Goal: Communication & Community: Answer question/provide support

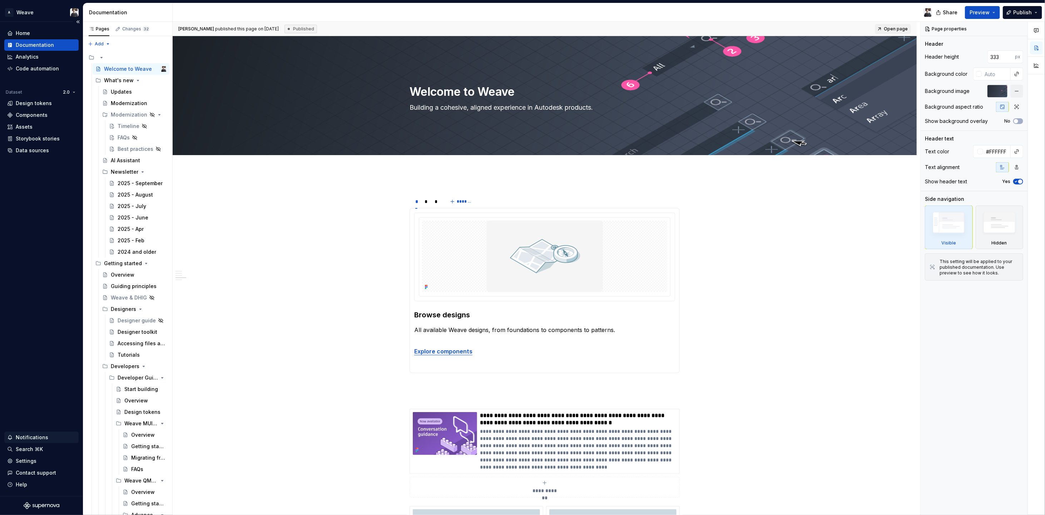
click at [40, 439] on div "Notifications" at bounding box center [32, 437] width 33 height 7
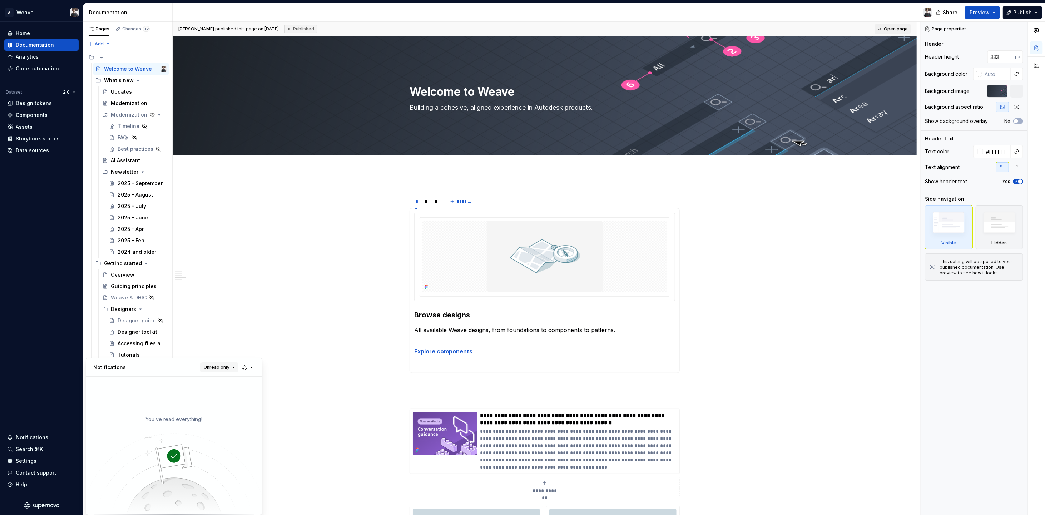
click at [214, 368] on span "Unread only" at bounding box center [217, 368] width 26 height 6
click at [218, 383] on div "All notifications" at bounding box center [237, 381] width 46 height 7
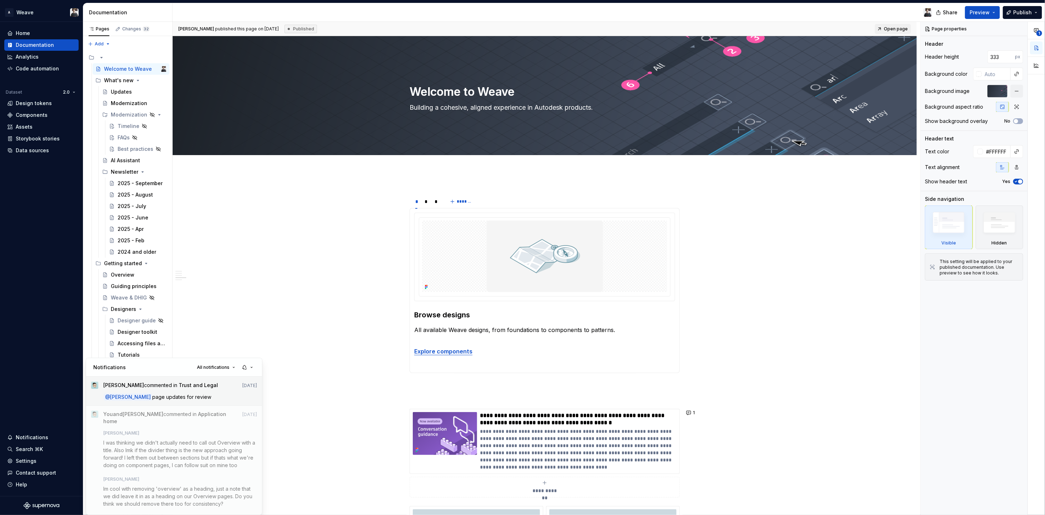
click at [188, 393] on div "Ian Murchison commented in Trust and Legal Oct 3 @ Kourosh page updates for rev…" at bounding box center [181, 391] width 154 height 19
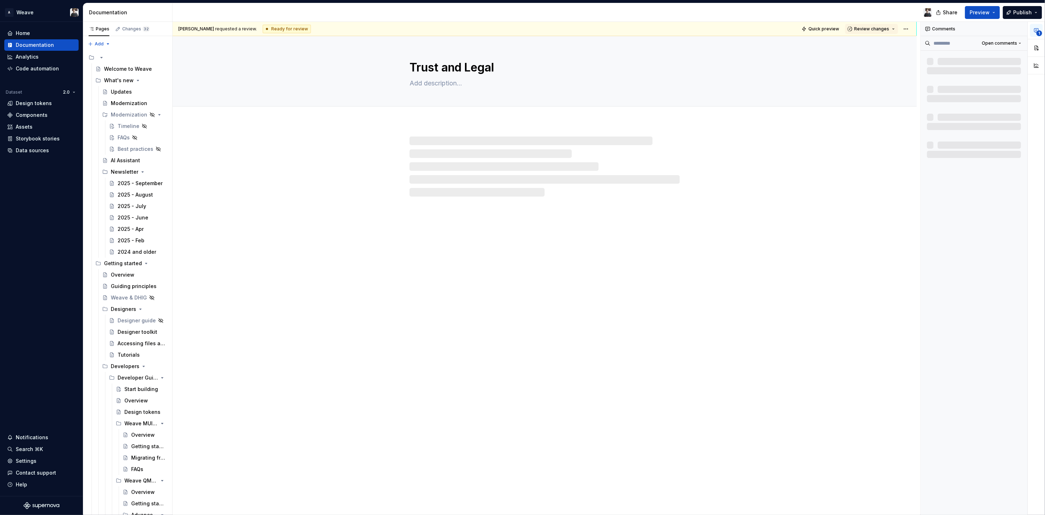
scroll to position [3, 0]
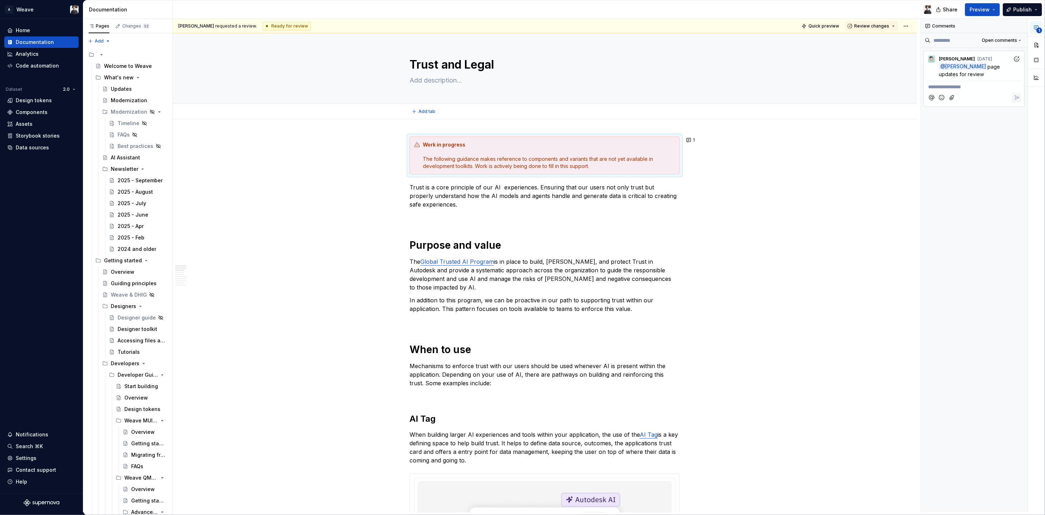
type textarea "*"
click at [690, 141] on button "1" at bounding box center [691, 140] width 14 height 10
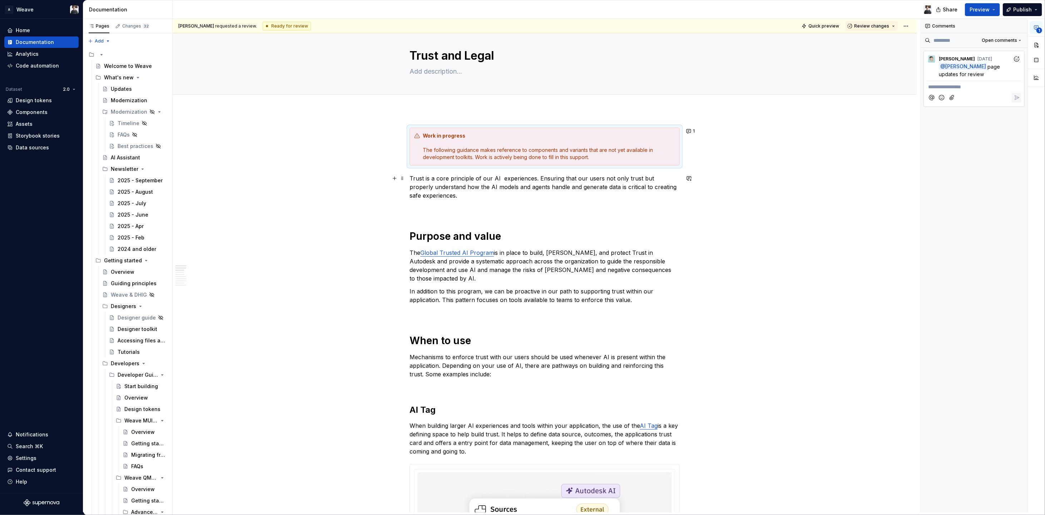
click at [500, 178] on p "Trust is a core principle of our AI experiences. Ensuring that our users not on…" at bounding box center [545, 187] width 270 height 26
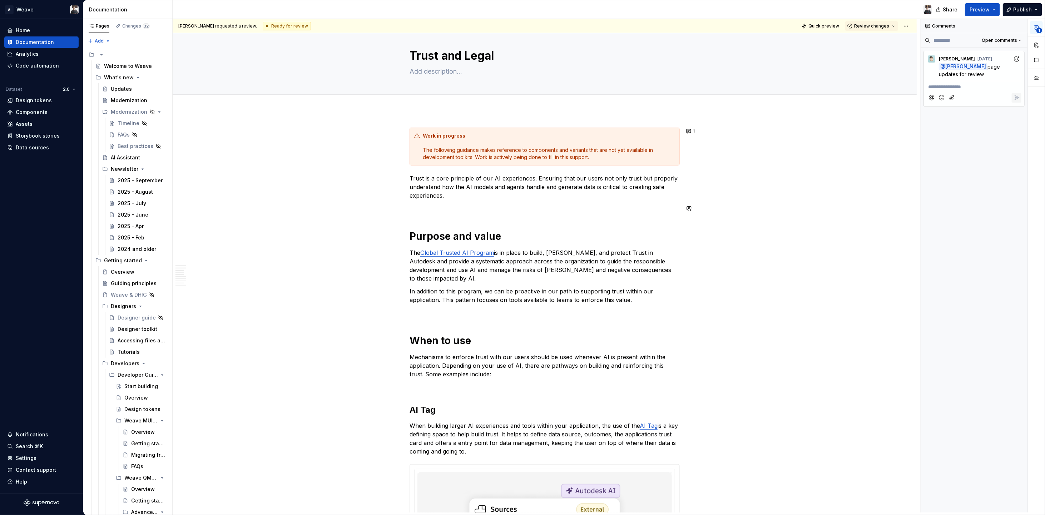
click at [571, 209] on p at bounding box center [545, 208] width 270 height 9
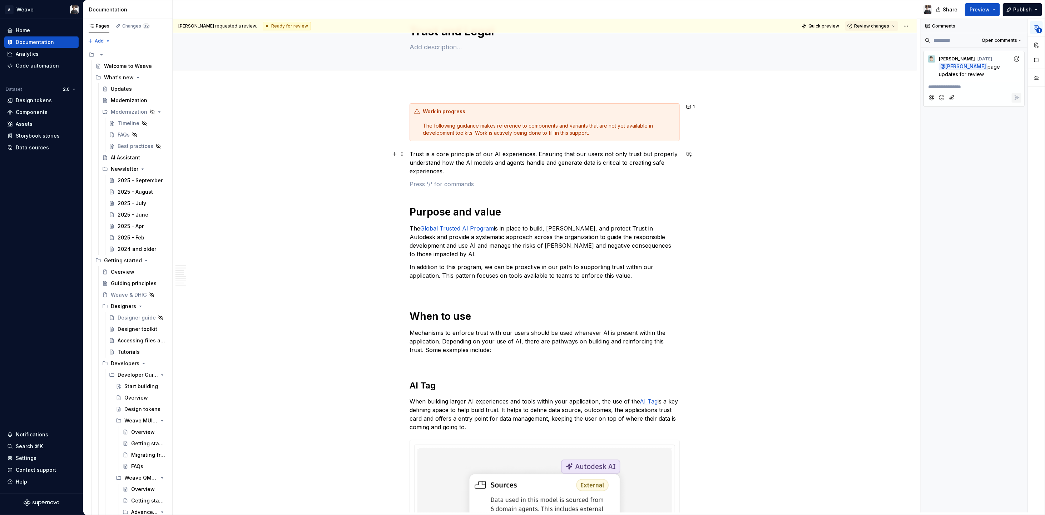
scroll to position [39, 0]
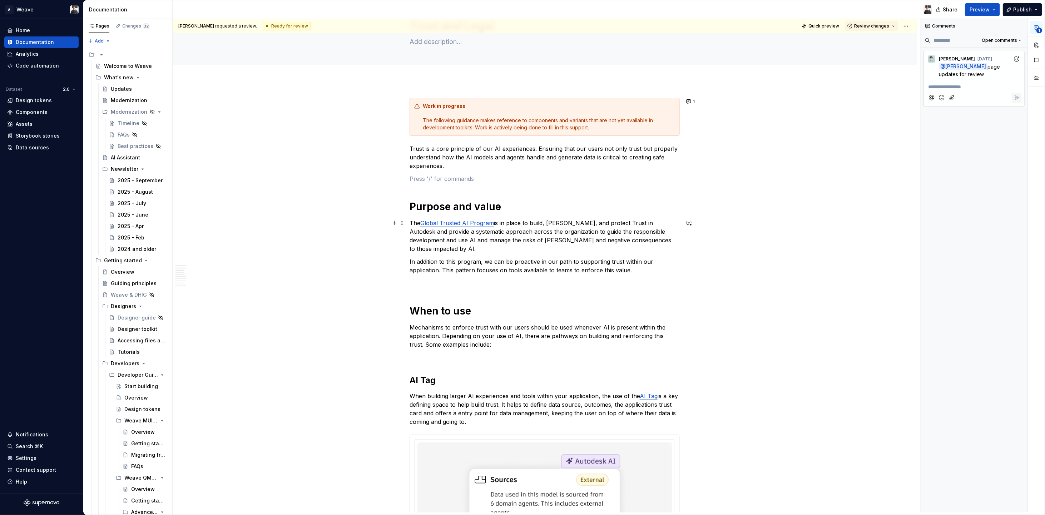
click at [482, 222] on link "Global Trusted AI Program" at bounding box center [457, 222] width 74 height 7
click at [478, 208] on input "https://share.autodesk.com/sites/Trust/SitePages/Trusted-AI-Program.aspx" at bounding box center [471, 208] width 81 height 13
click at [528, 205] on button "button" at bounding box center [533, 208] width 10 height 10
type textarea "*"
click at [894, 168] on div "**********" at bounding box center [547, 266] width 748 height 494
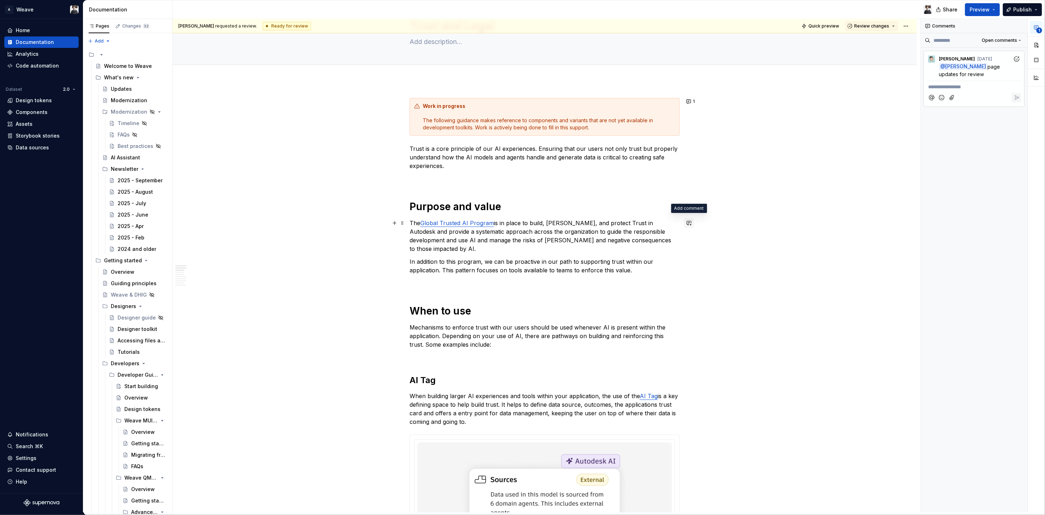
click at [689, 221] on button "button" at bounding box center [689, 223] width 10 height 10
click at [761, 218] on div "**********" at bounding box center [547, 266] width 748 height 494
click at [692, 222] on button "button" at bounding box center [689, 223] width 10 height 10
click at [691, 259] on div "**********" at bounding box center [636, 249] width 114 height 40
click at [690, 259] on button "Send" at bounding box center [686, 262] width 10 height 10
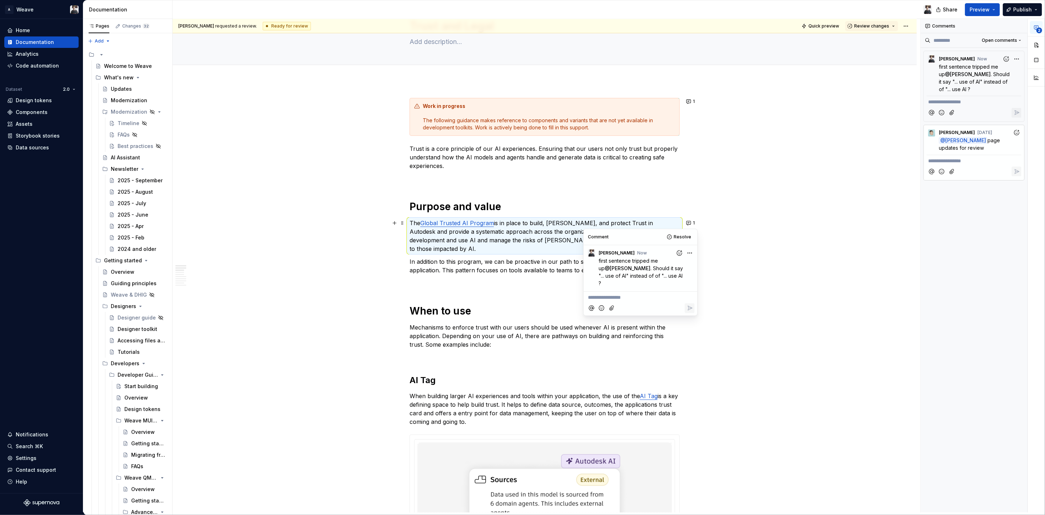
click at [688, 220] on button "1" at bounding box center [691, 223] width 14 height 10
drag, startPoint x: 627, startPoint y: 289, endPoint x: 554, endPoint y: 283, distance: 73.2
click at [554, 283] on body "A Weave Home Documentation Analytics Code automation Dataset 2.0 Design tokens …" at bounding box center [522, 257] width 1045 height 515
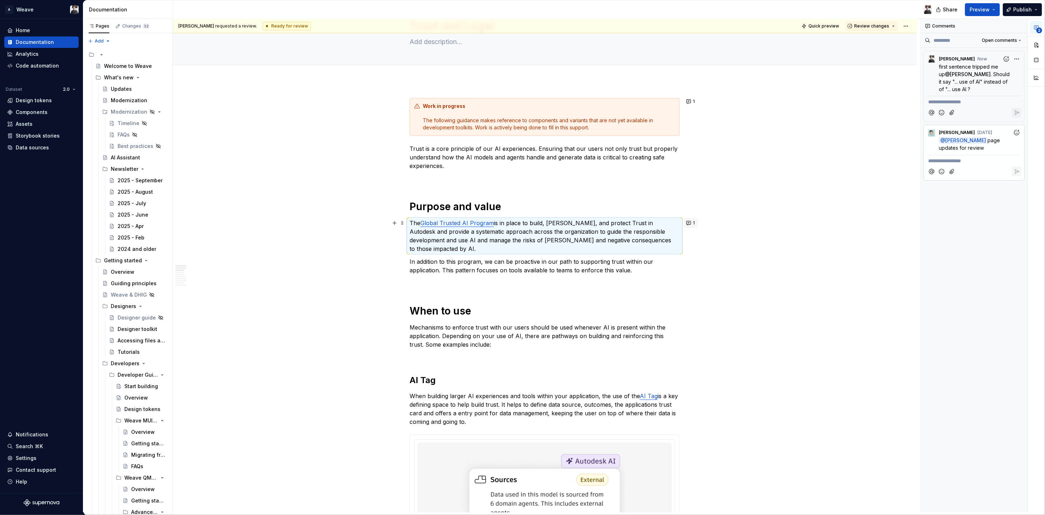
click at [688, 223] on button "1" at bounding box center [691, 223] width 14 height 10
click at [694, 302] on div "Comment Resolve K Kourosh 1m ago first sentence tripped me up @ Ian Murchison .…" at bounding box center [641, 272] width 114 height 86
click at [626, 294] on span "Maybe split into two sentences?" at bounding box center [626, 297] width 76 height 6
click at [588, 294] on span "Maybe split into two sentences?" at bounding box center [626, 297] width 76 height 6
click at [626, 294] on span "Also maybe split into two sentences?" at bounding box center [631, 297] width 87 height 6
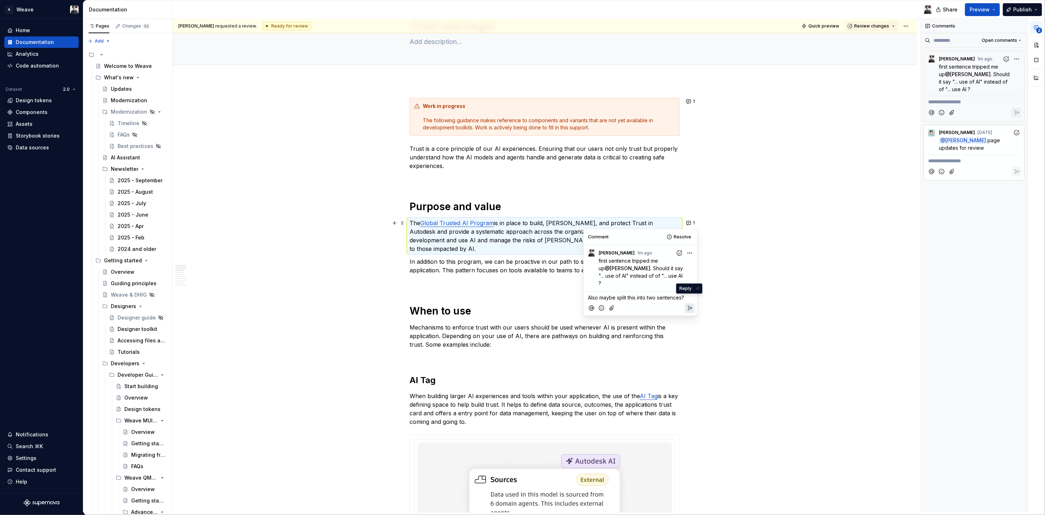
click at [689, 304] on icon "Reply" at bounding box center [689, 307] width 7 height 7
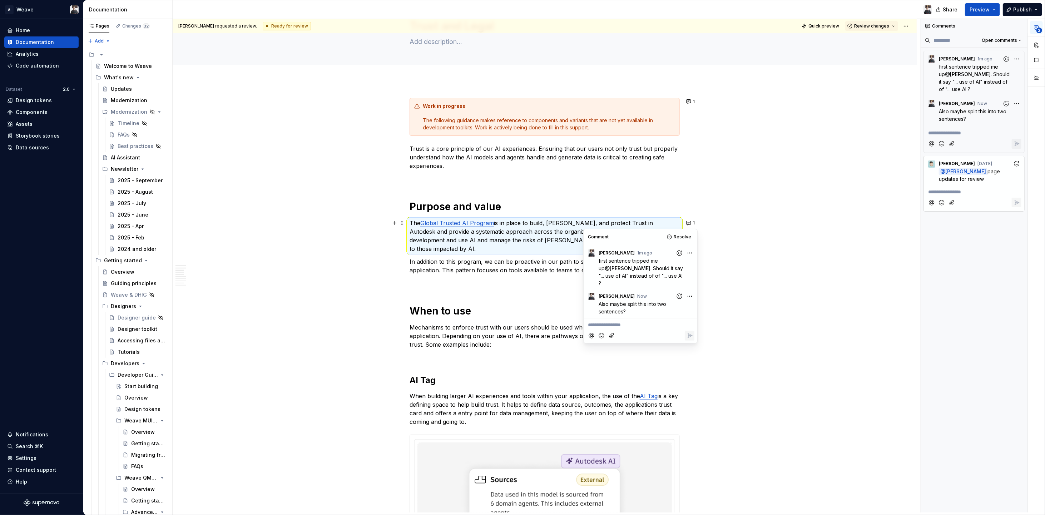
click at [451, 263] on p "In addition to this program, we can be proactive in our path to supporting trus…" at bounding box center [545, 265] width 270 height 17
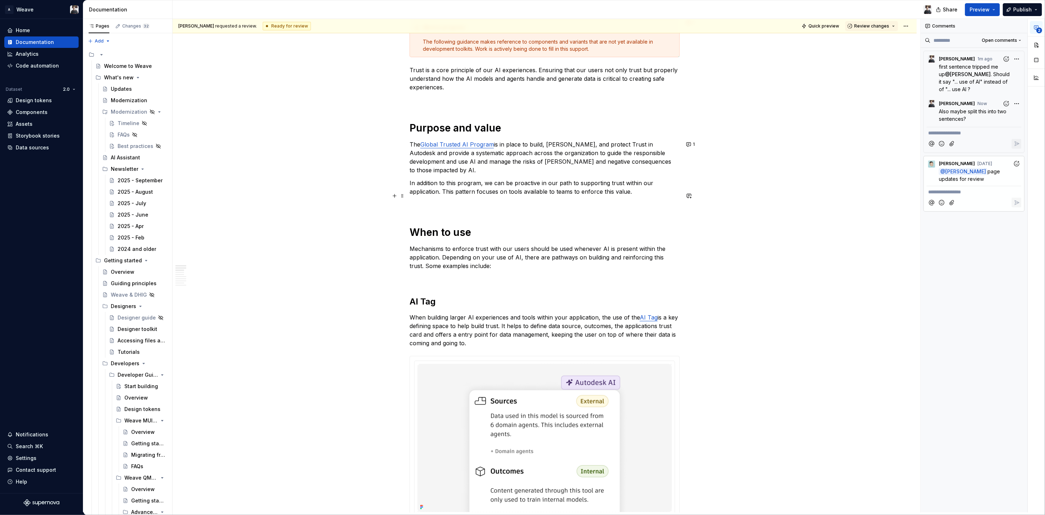
scroll to position [119, 0]
click at [417, 243] on p "Mechanisms to enforce trust with our users should be used whenever AI is presen…" at bounding box center [545, 256] width 270 height 26
click at [462, 243] on p "Mechanisms to enforce trust with our users should be used whenever AI is presen…" at bounding box center [545, 256] width 270 height 26
click at [481, 243] on p "Mechanisms to enforce trust with our users should be used whenever AI is presen…" at bounding box center [545, 256] width 270 height 26
type textarea "*"
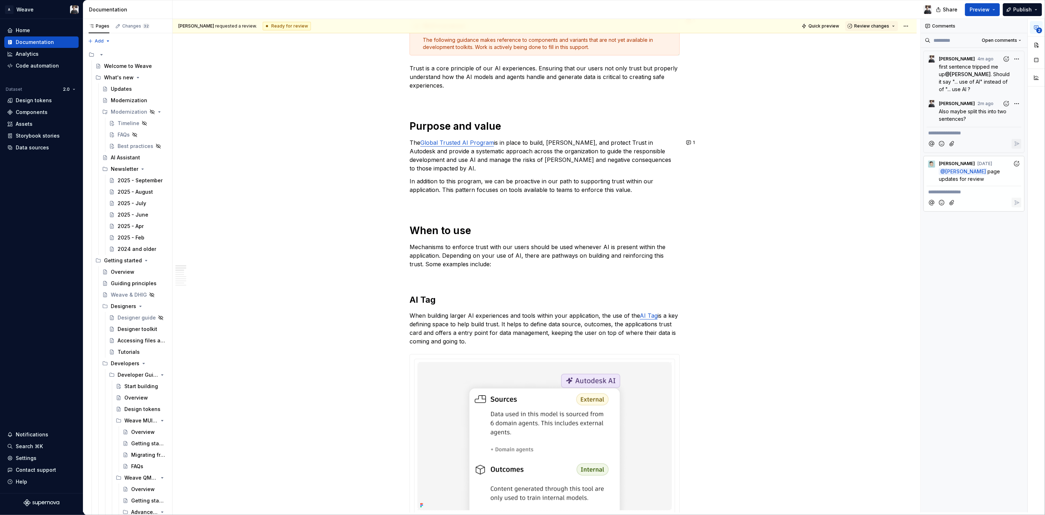
click at [968, 123] on div "K Kourosh 2m ago Also maybe split this into two sentences?" at bounding box center [974, 110] width 95 height 28
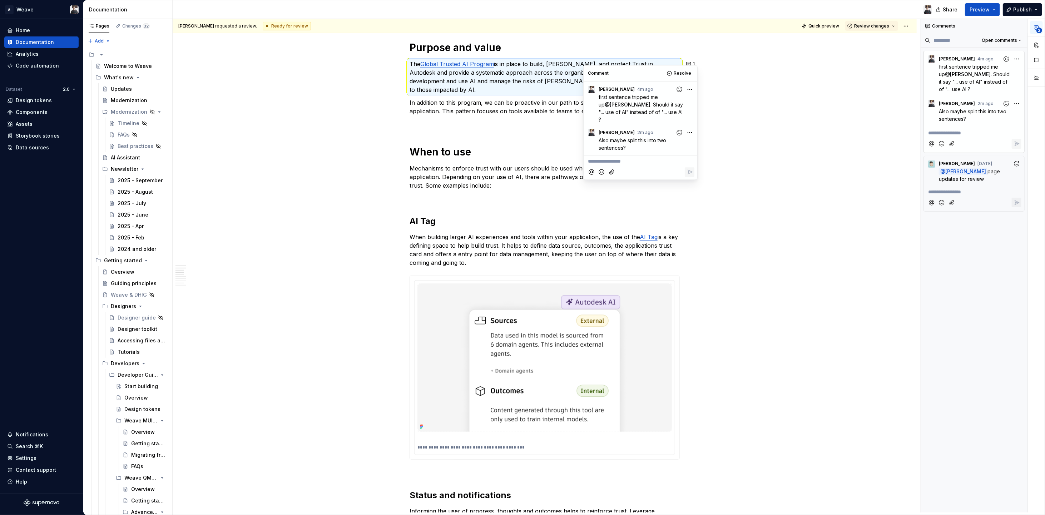
scroll to position [202, 0]
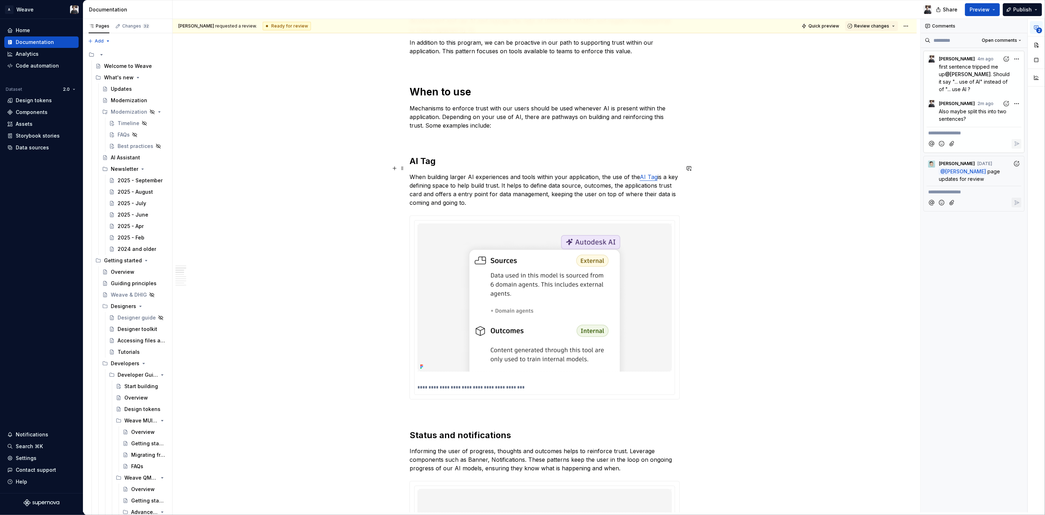
scroll to position [321, 0]
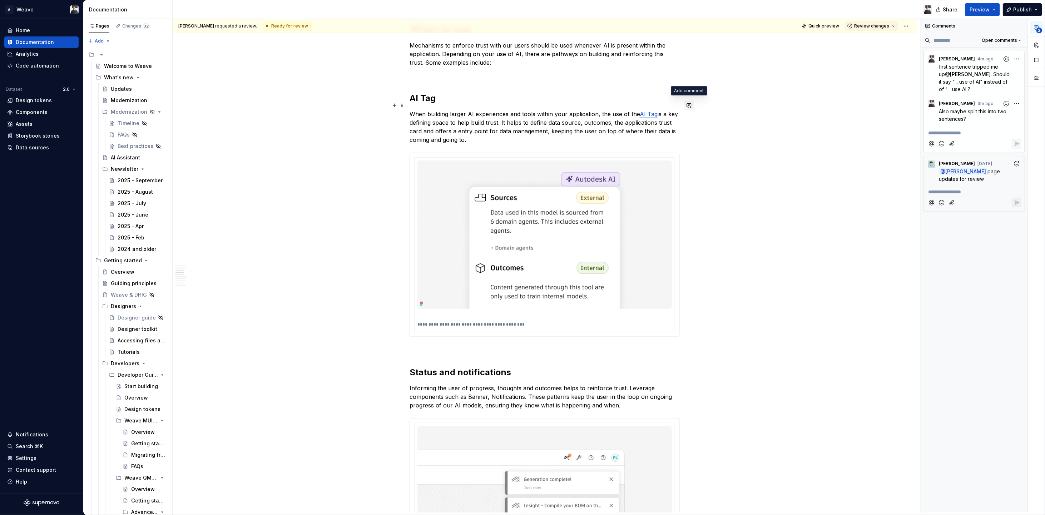
click at [686, 103] on button "button" at bounding box center [689, 105] width 10 height 10
drag, startPoint x: 552, startPoint y: 108, endPoint x: 473, endPoint y: 87, distance: 81.7
click at [519, 100] on body "A Weave Home Documentation Analytics Code automation Dataset 2.0 Design tokens …" at bounding box center [522, 257] width 1045 height 515
drag, startPoint x: 572, startPoint y: 113, endPoint x: 526, endPoint y: 105, distance: 47.2
click at [526, 105] on body "A Weave Home Documentation Analytics Code automation Dataset 2.0 Design tokens …" at bounding box center [522, 257] width 1045 height 515
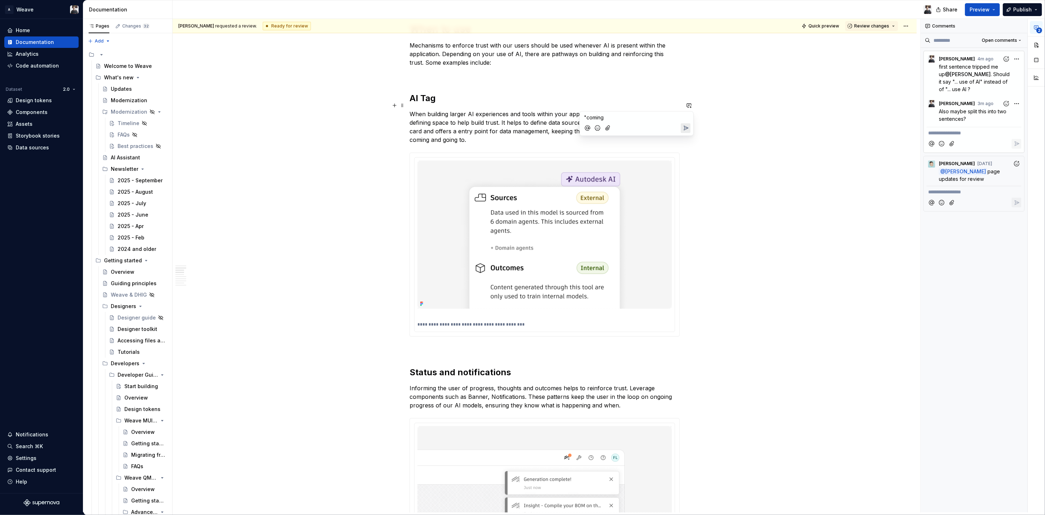
click at [604, 115] on span ""coming" at bounding box center [594, 117] width 20 height 6
click at [641, 119] on span "maybe small edit to add from after coming?" at bounding box center [635, 117] width 102 height 6
click at [654, 117] on span "maybe small edit to add 'from after coming?" at bounding box center [636, 117] width 104 height 6
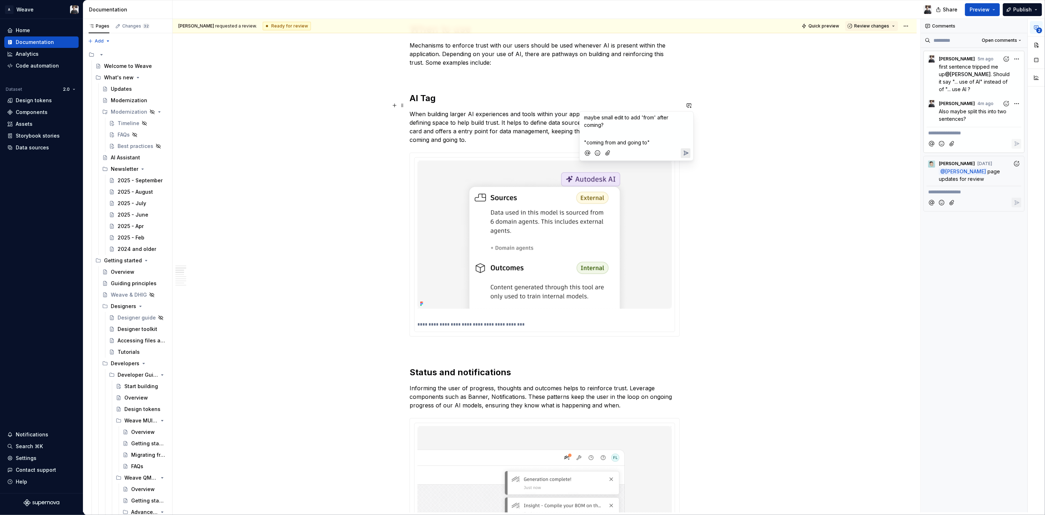
click at [585, 124] on span "maybe small edit to add 'from' after coming?" at bounding box center [627, 121] width 86 height 14
click at [603, 124] on span "maybe small edit to add 'from' after 'coming?" at bounding box center [627, 121] width 86 height 14
click at [584, 116] on span "maybe small edit to add 'from' after 'coming'?" at bounding box center [627, 121] width 86 height 14
click at [688, 153] on icon "Send" at bounding box center [686, 154] width 4 height 4
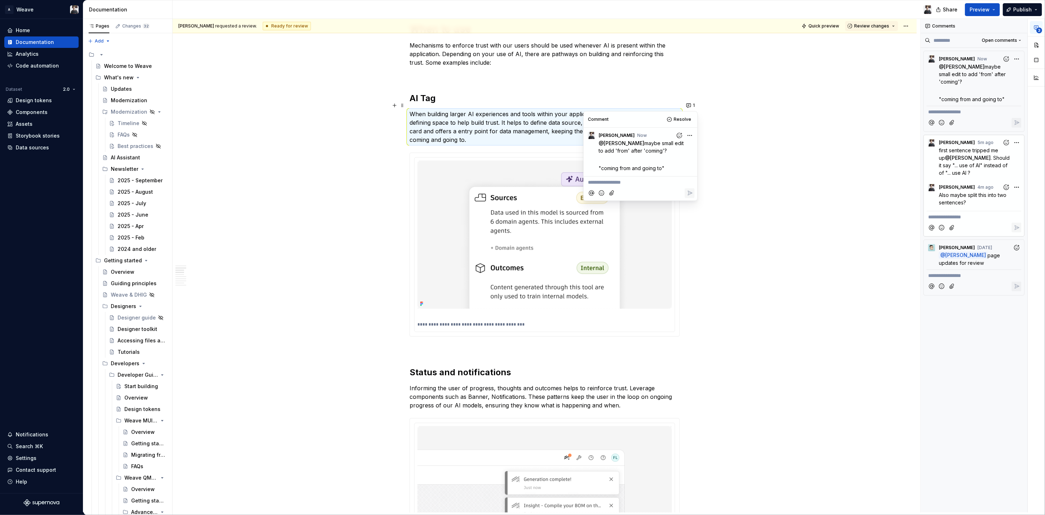
click at [757, 162] on div "**********" at bounding box center [547, 266] width 748 height 494
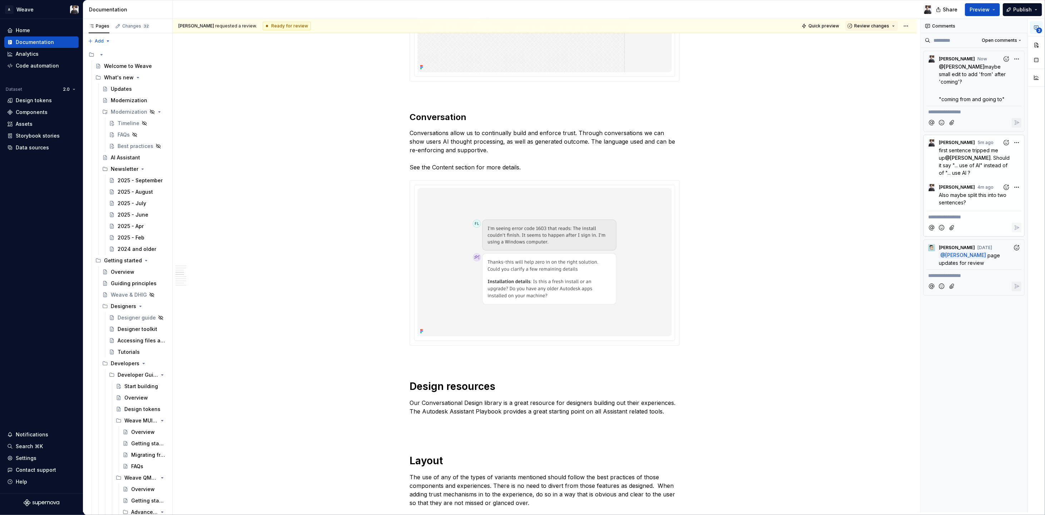
scroll to position [825, 0]
click at [583, 134] on p "Conversations allow us to continually build and enforce trust. Through conversa…" at bounding box center [545, 148] width 270 height 43
click at [583, 138] on p "Conversations allow us to continually build and enforce trust. Through conversa…" at bounding box center [545, 148] width 270 height 43
click at [687, 123] on button "button" at bounding box center [689, 123] width 10 height 10
click at [683, 152] on icon "Send" at bounding box center [685, 153] width 7 height 7
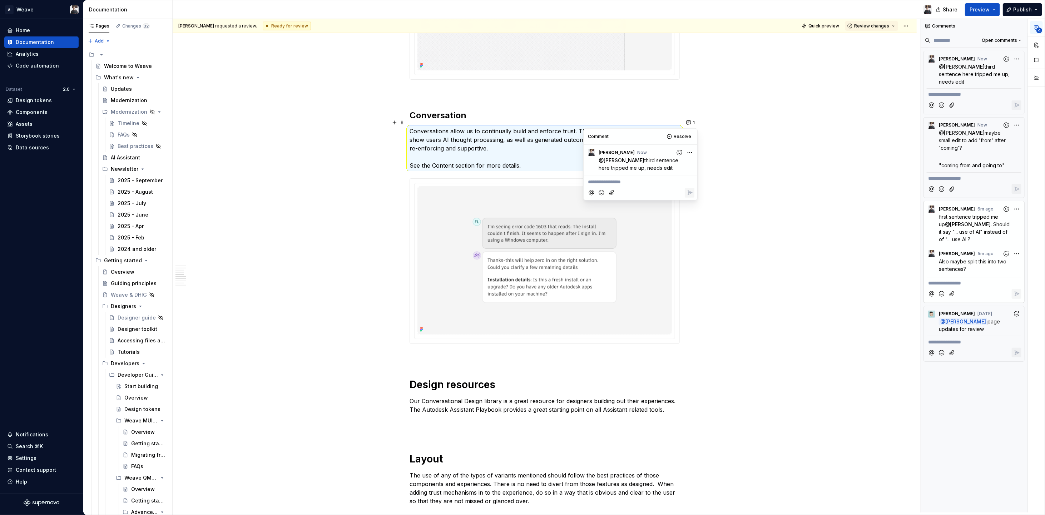
click at [737, 172] on div "Work in progress The following guidance makes reference to components and varia…" at bounding box center [545, 295] width 744 height 2000
click at [238, 173] on div "Work in progress The following guidance makes reference to components and varia…" at bounding box center [545, 295] width 744 height 2000
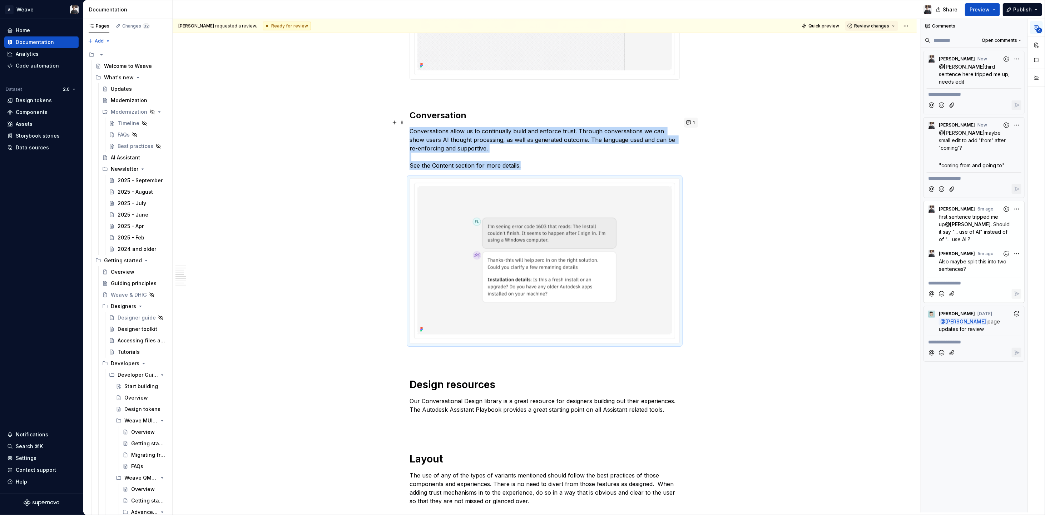
click at [689, 122] on button "1" at bounding box center [691, 123] width 14 height 10
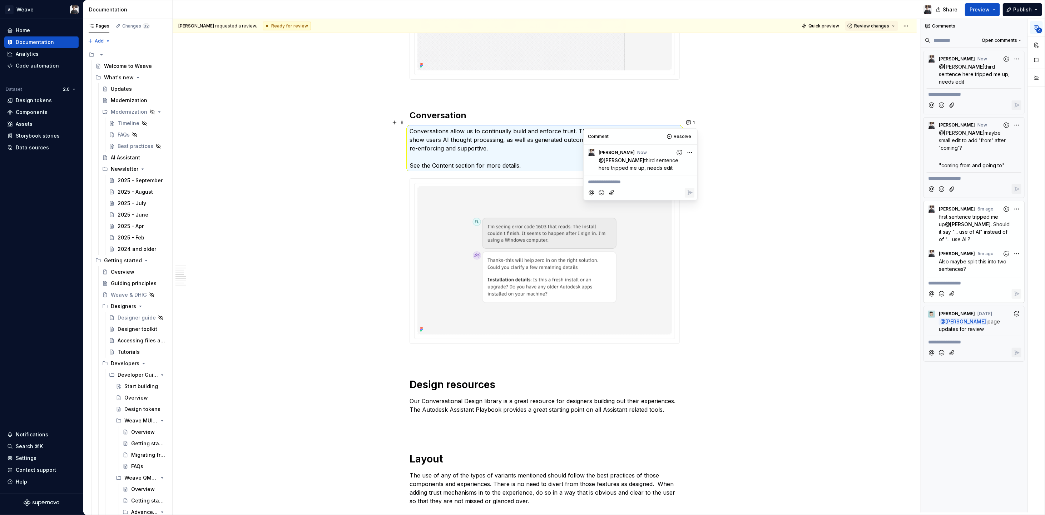
drag, startPoint x: 234, startPoint y: 223, endPoint x: 253, endPoint y: 225, distance: 19.0
click at [234, 223] on div "Work in progress The following guidance makes reference to components and varia…" at bounding box center [545, 295] width 744 height 2000
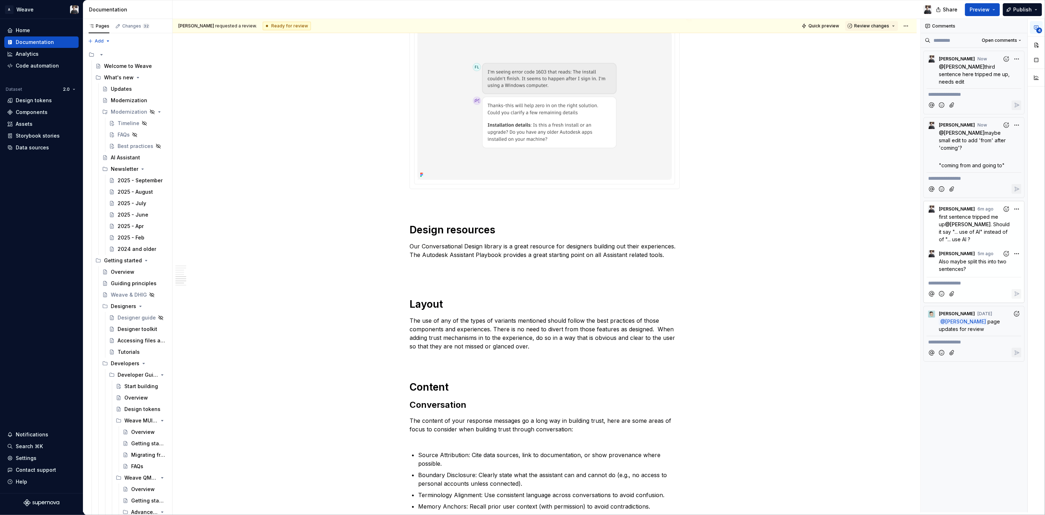
scroll to position [982, 0]
click at [416, 240] on p "Our Conversational Design library is a great resource for designers building ou…" at bounding box center [545, 253] width 270 height 26
click at [448, 240] on p "Our Conversational Design library is a great resource for designers building ou…" at bounding box center [545, 253] width 270 height 26
click at [468, 240] on p "Our Conversational Design library is a great resource for designers building ou…" at bounding box center [545, 253] width 270 height 26
click at [487, 240] on p "Our Conversational Design library is a great resource for designers building ou…" at bounding box center [545, 253] width 270 height 26
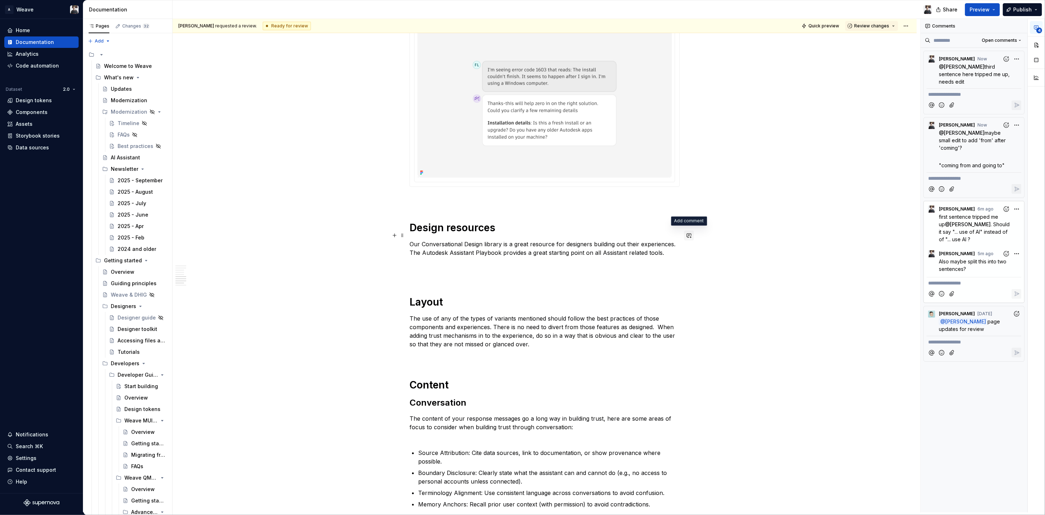
click at [686, 234] on button "button" at bounding box center [689, 236] width 10 height 10
click at [585, 247] on span "we'll have links to Conversational Design Library and Autodesk Assistant playbo…" at bounding box center [633, 255] width 98 height 21
click at [685, 273] on icon "Send" at bounding box center [685, 274] width 7 height 7
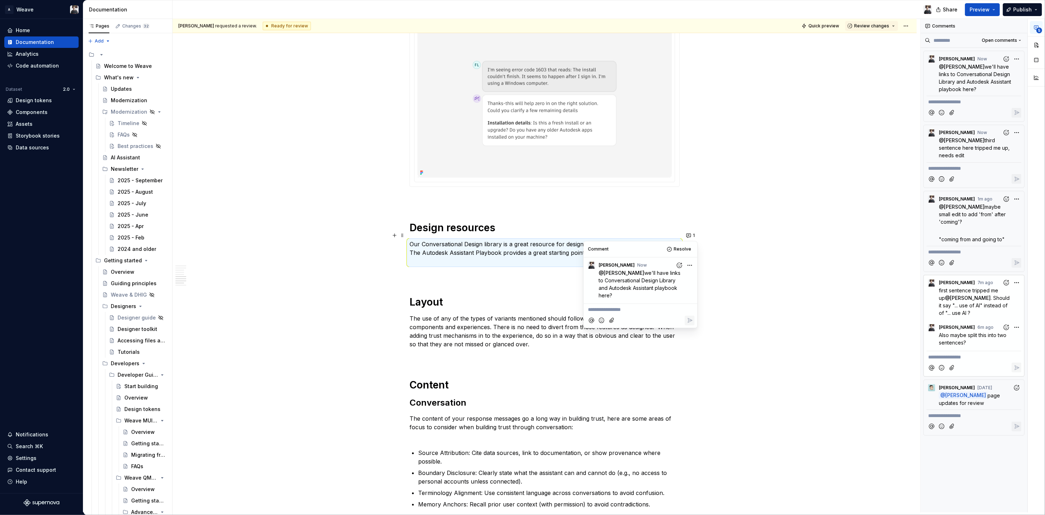
scroll to position [1046, 0]
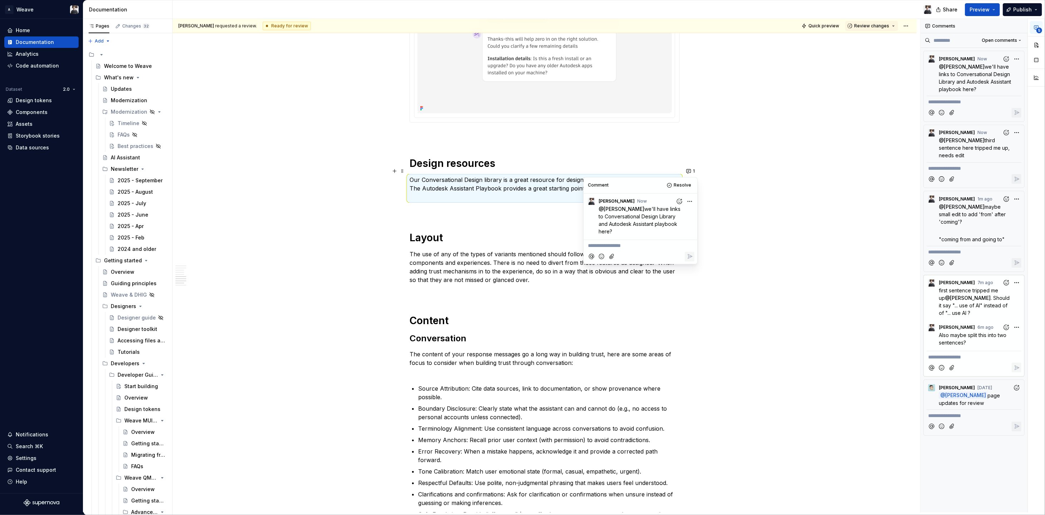
click at [430, 254] on p "The use of any of the types of variants mentioned should follow the best practi…" at bounding box center [545, 267] width 270 height 34
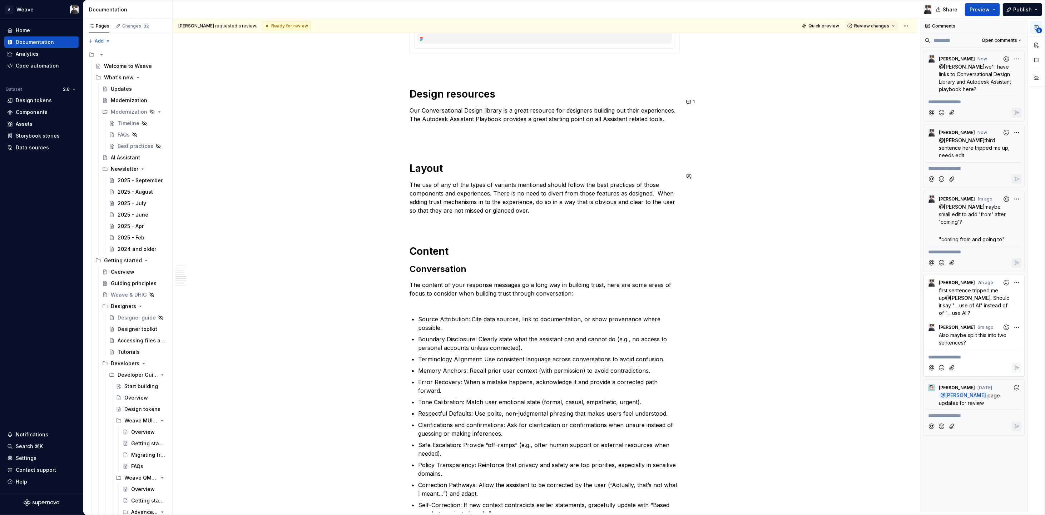
scroll to position [1192, 0]
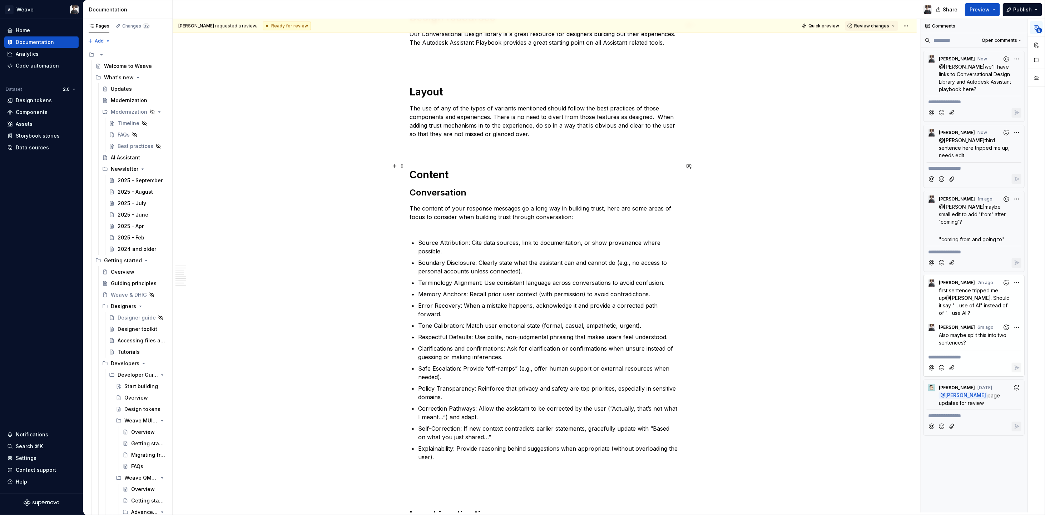
click at [438, 168] on h1 "Content" at bounding box center [545, 174] width 270 height 13
click at [436, 187] on h2 "Conversation" at bounding box center [545, 192] width 270 height 11
click at [431, 187] on h2 "Conversation" at bounding box center [545, 192] width 270 height 11
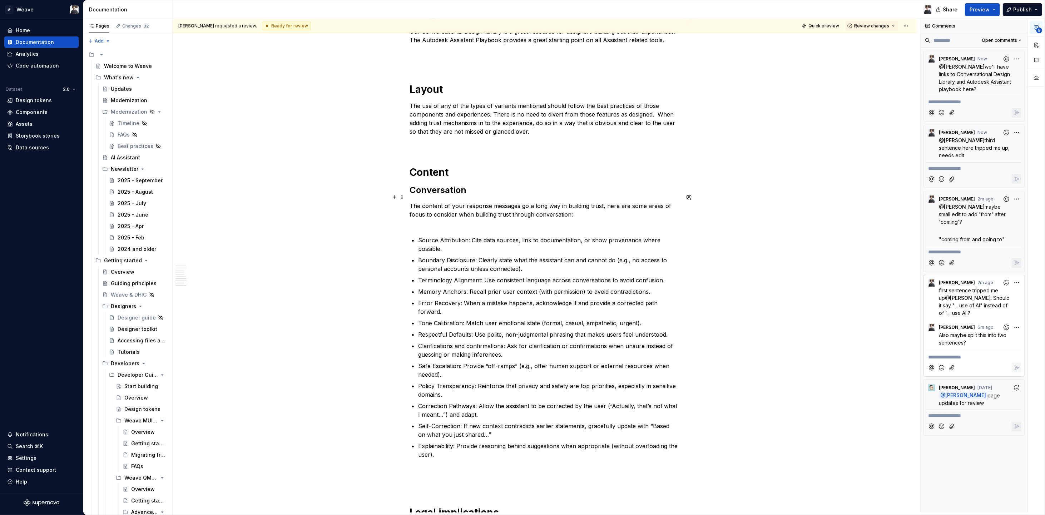
scroll to position [1195, 0]
click at [444, 235] on p "Source Attribution: Cite data sources, link to documentation, or show provenanc…" at bounding box center [549, 243] width 262 height 17
click at [484, 235] on p "Source Attribution: Cite data sources, link to documentation, or show provenanc…" at bounding box center [549, 243] width 262 height 17
click at [423, 255] on p "Boundary Disclosure: Clearly state what the assistant can and cannot do (e.g., …" at bounding box center [549, 263] width 262 height 17
click at [460, 255] on p "Boundary Disclosure: Clearly state what the assistant can and cannot do (e.g., …" at bounding box center [549, 263] width 262 height 17
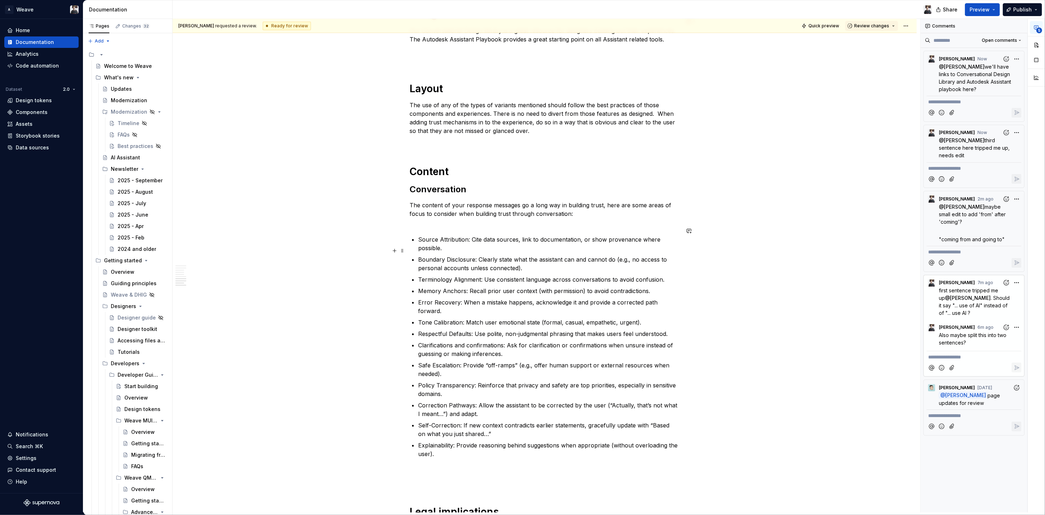
click at [429, 275] on p "Terminology Alignment: Use consistent language across conversations to avoid co…" at bounding box center [549, 279] width 262 height 9
click at [465, 276] on ul "Source Attribution: Cite data sources, link to documentation, or show provenanc…" at bounding box center [549, 346] width 262 height 223
click at [437, 362] on ul "Source Attribution: Cite data sources, link to documentation, or show provenanc…" at bounding box center [549, 346] width 262 height 223
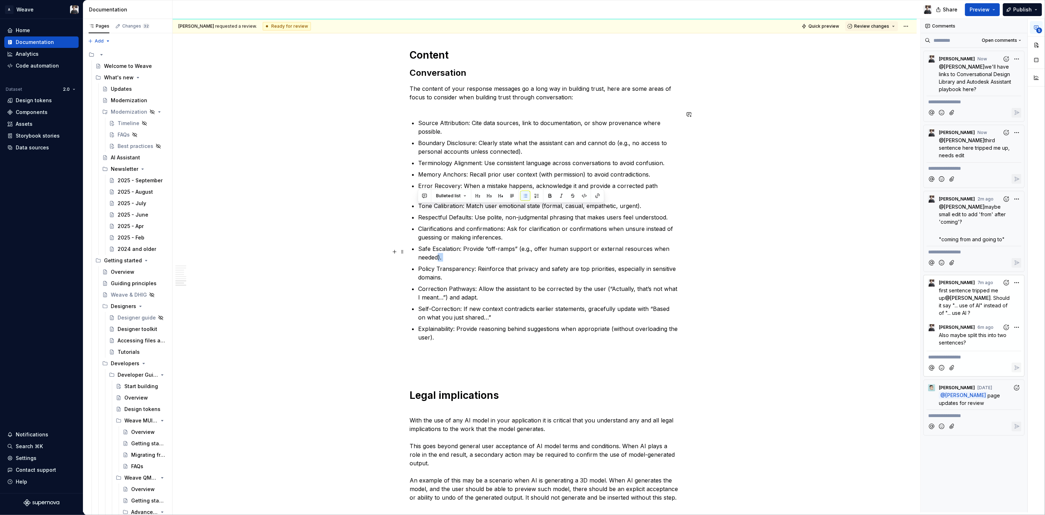
scroll to position [1356, 0]
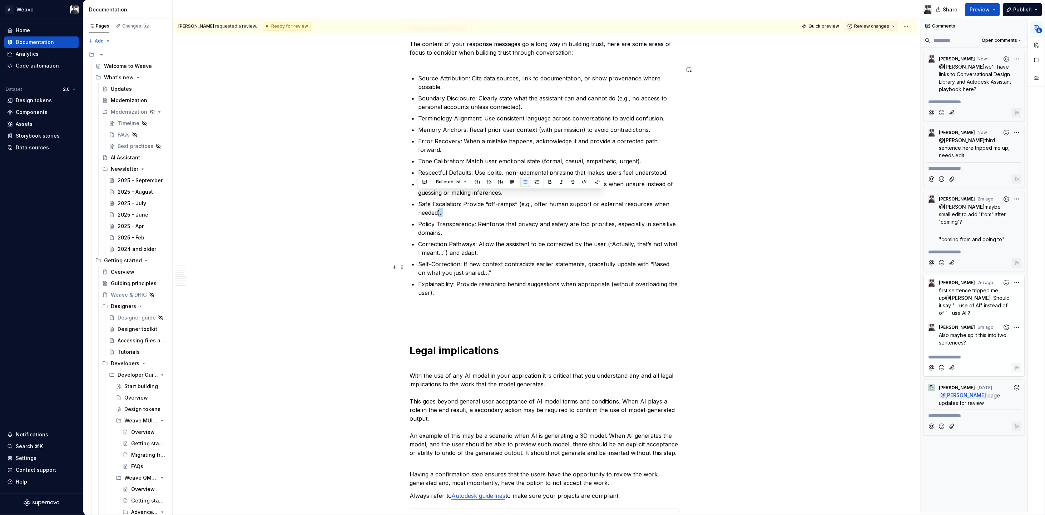
click at [496, 280] on p "Explainability: Provide reasoning behind suggestions when appropriate (without …" at bounding box center [549, 288] width 262 height 17
drag, startPoint x: 563, startPoint y: 269, endPoint x: 486, endPoint y: 260, distance: 77.0
click at [563, 280] on p "Explainability: Provide reasoning behind suggestions when appropriate (without …" at bounding box center [549, 288] width 262 height 17
click at [422, 260] on p "Self-Correction: If new context contradicts earlier statements, gracefully upda…" at bounding box center [549, 268] width 262 height 17
drag, startPoint x: 467, startPoint y: 248, endPoint x: 499, endPoint y: 245, distance: 31.9
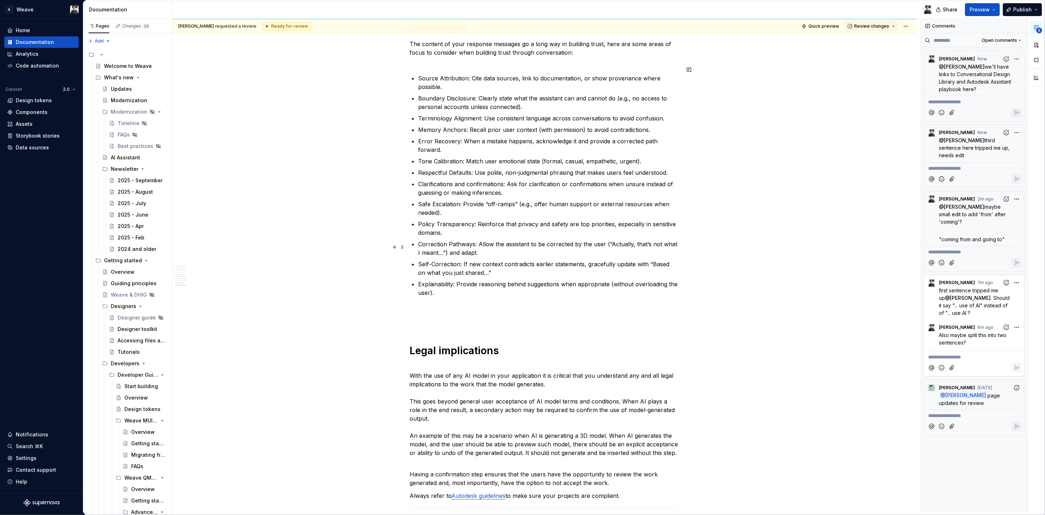
click at [467, 260] on p "Self-Correction: If new context contradicts earlier statements, gracefully upda…" at bounding box center [549, 268] width 262 height 17
click at [504, 260] on p "Self-Correction: If new context contradicts earlier statements, gracefully upda…" at bounding box center [549, 268] width 262 height 17
click at [572, 260] on p "Self-Correction: If new context contradicts earlier statements, gracefully upda…" at bounding box center [549, 268] width 262 height 17
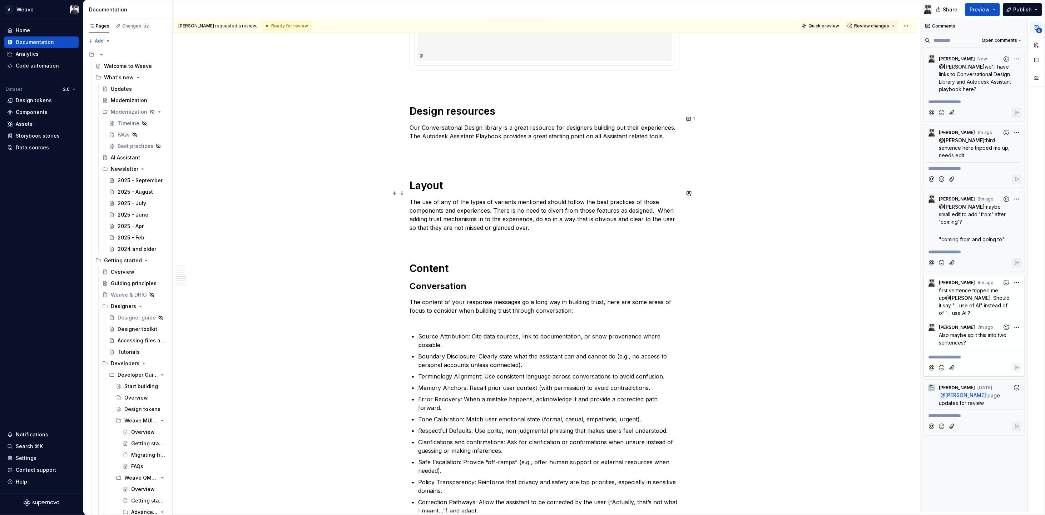
scroll to position [0, 0]
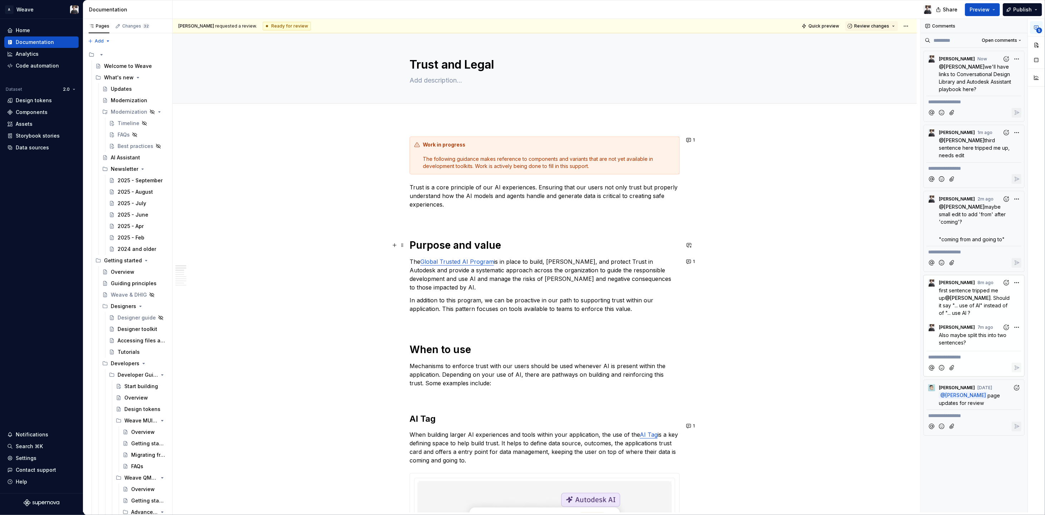
click at [410, 244] on h1 "Purpose and value" at bounding box center [545, 245] width 270 height 13
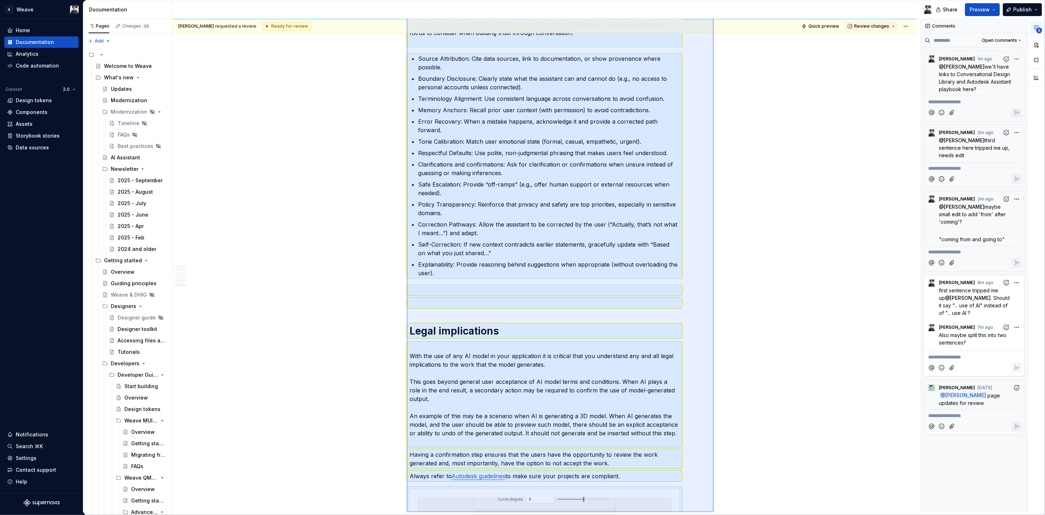
drag, startPoint x: 434, startPoint y: 200, endPoint x: 714, endPoint y: 515, distance: 420.5
click at [714, 515] on div "**********" at bounding box center [609, 267] width 872 height 496
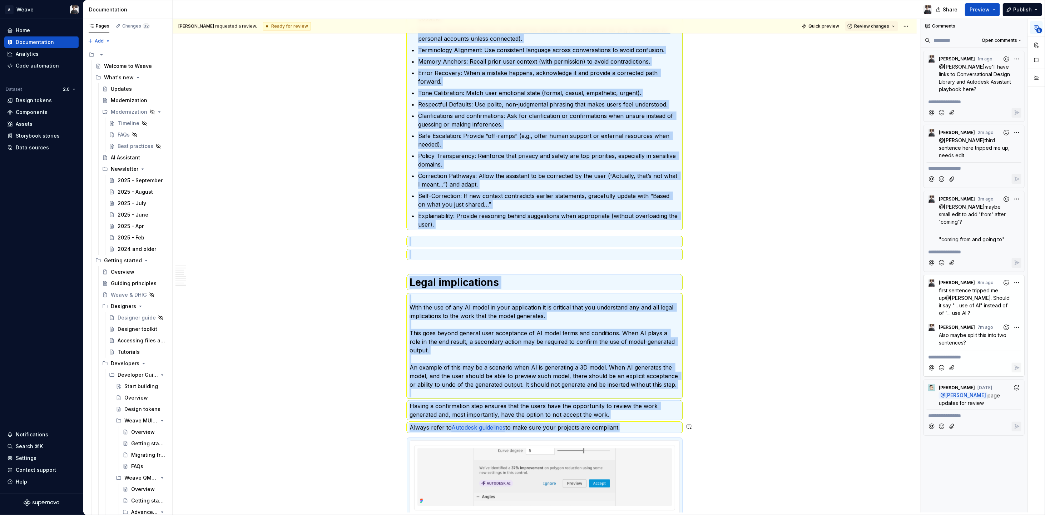
click at [753, 397] on div "**********" at bounding box center [547, 266] width 748 height 494
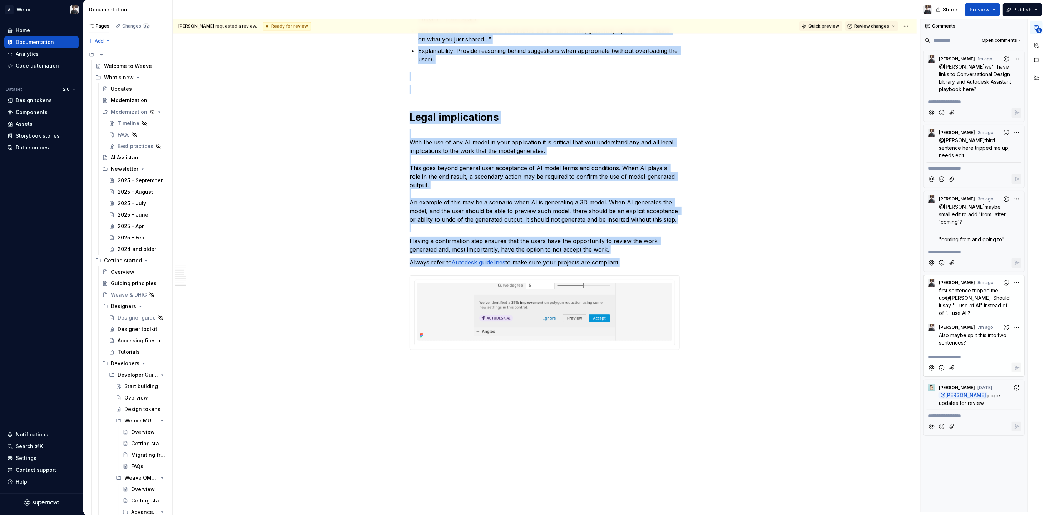
click at [826, 27] on span "Quick preview" at bounding box center [823, 26] width 31 height 6
click at [889, 24] on button "Review changes" at bounding box center [871, 26] width 53 height 10
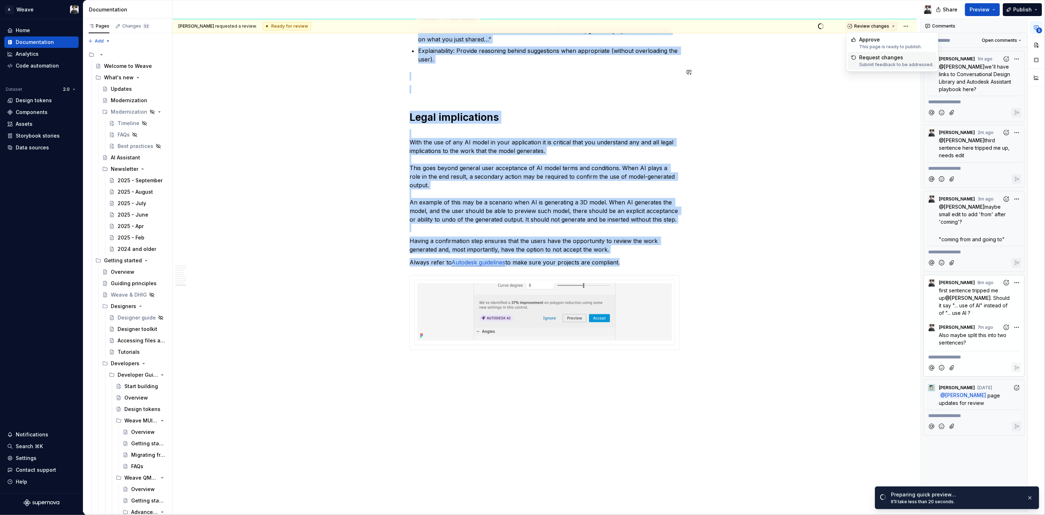
click at [889, 63] on div "Submit feedback to be addressed." at bounding box center [896, 65] width 74 height 6
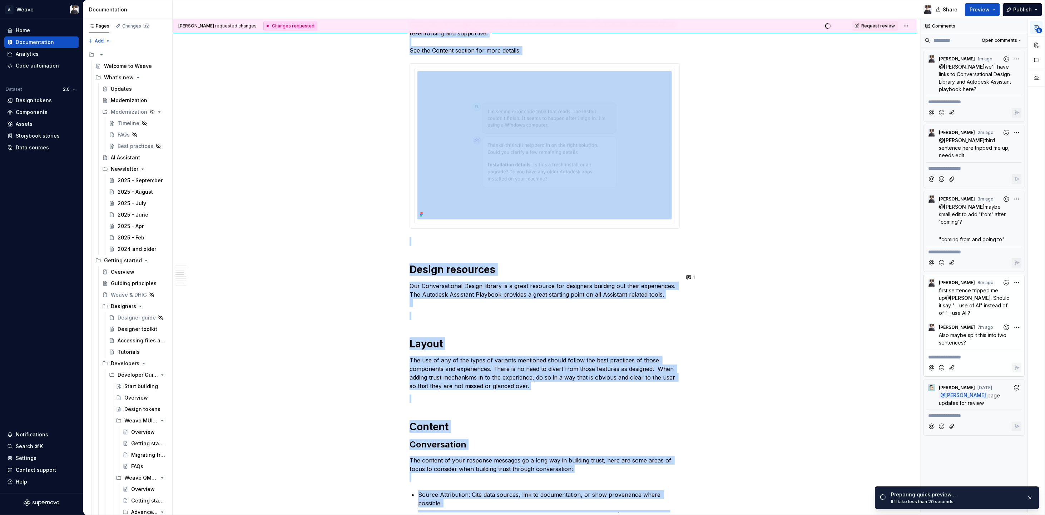
scroll to position [0, 0]
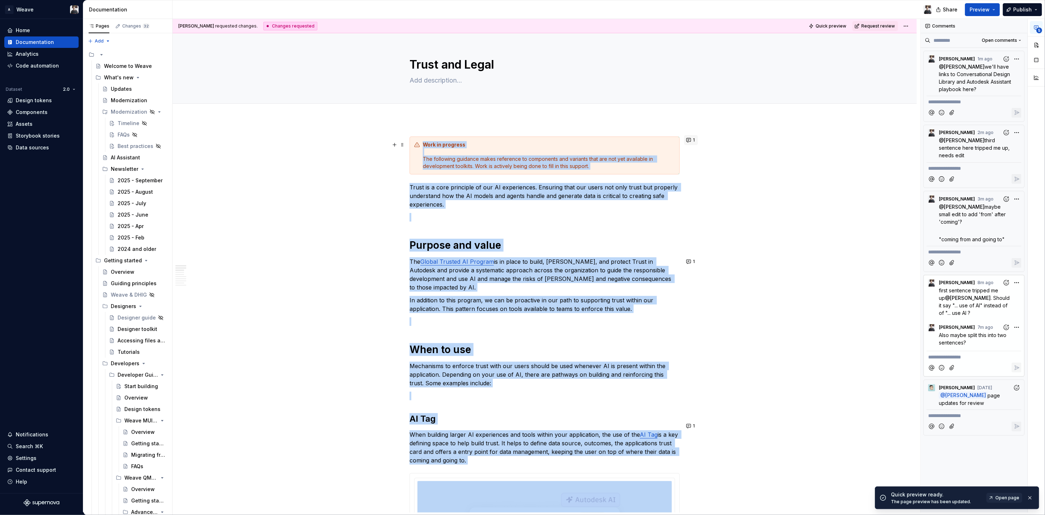
click at [693, 139] on span "1" at bounding box center [694, 140] width 2 height 6
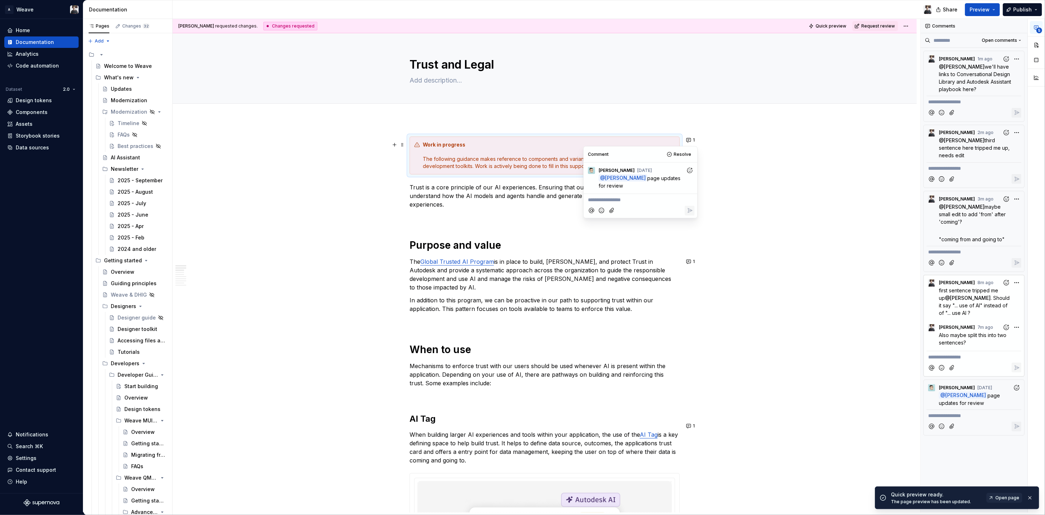
type textarea "*"
click at [652, 197] on span "Overall looks good! just left minor comments" at bounding box center [640, 200] width 104 height 6
click at [690, 214] on icon "Reply" at bounding box center [689, 217] width 7 height 7
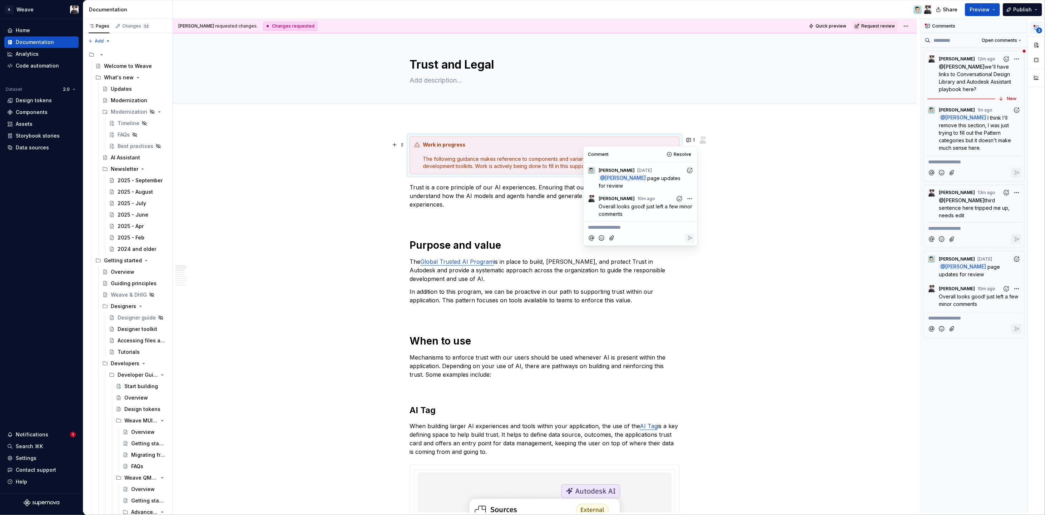
click at [558, 5] on div at bounding box center [555, 9] width 765 height 19
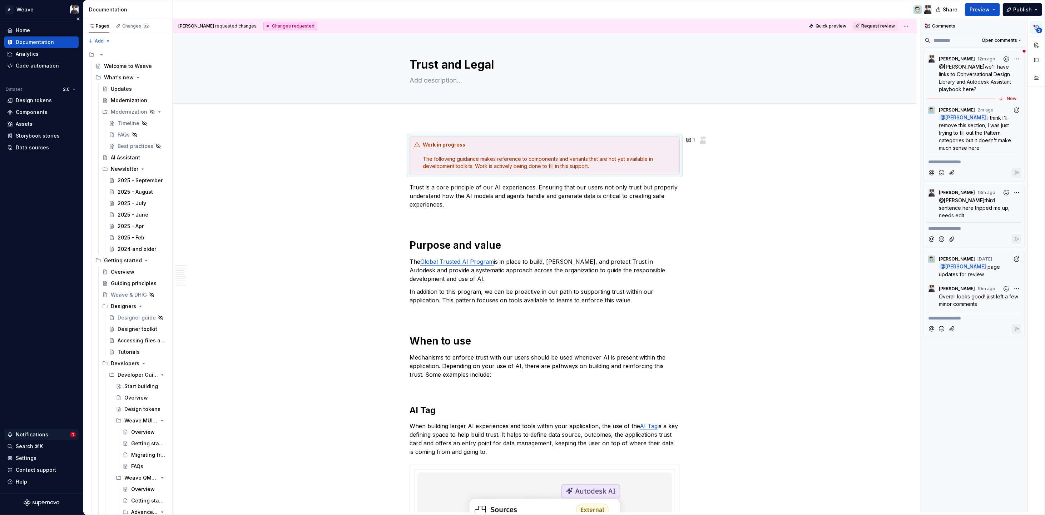
click at [29, 436] on div "Notifications" at bounding box center [32, 434] width 33 height 7
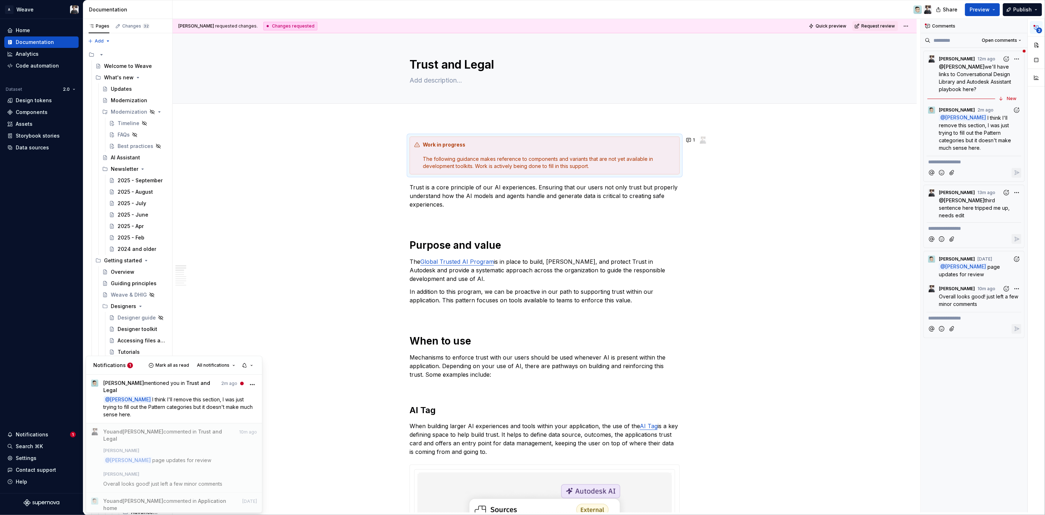
click at [693, 141] on html "A Weave Home Documentation Analytics Code automation Dataset 2.0 Design tokens …" at bounding box center [522, 257] width 1045 height 515
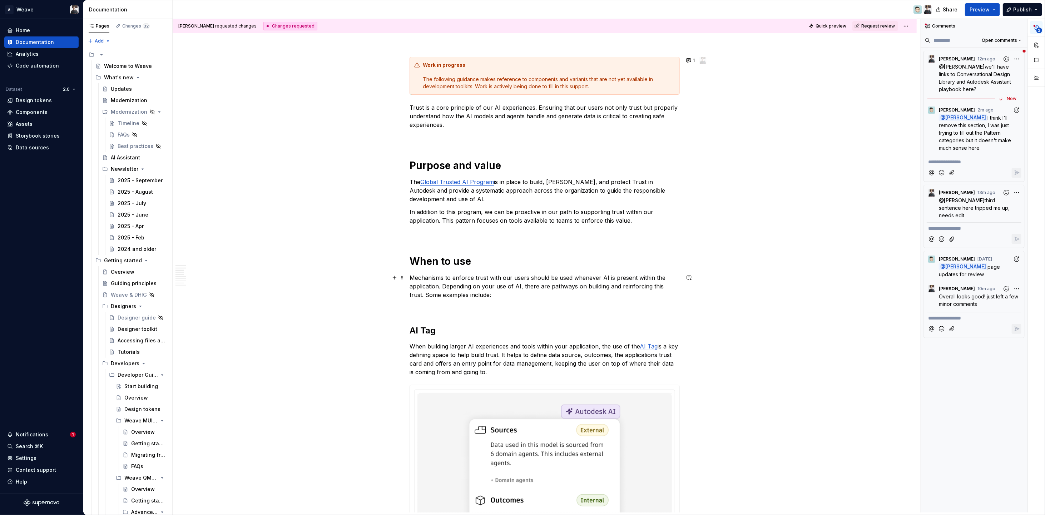
scroll to position [81, 0]
click at [686, 182] on button "button" at bounding box center [689, 180] width 10 height 10
click at [971, 222] on div "**********" at bounding box center [974, 227] width 95 height 10
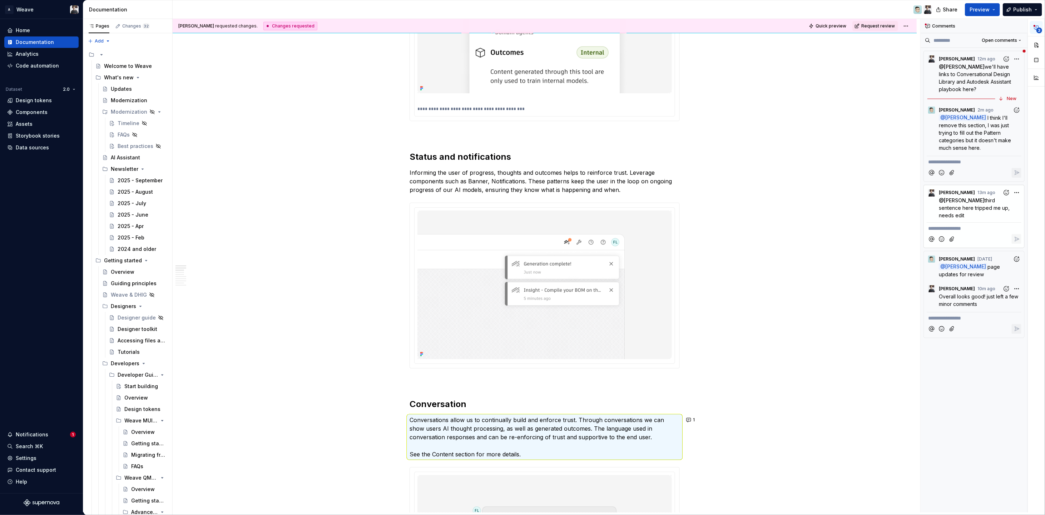
scroll to position [0, 0]
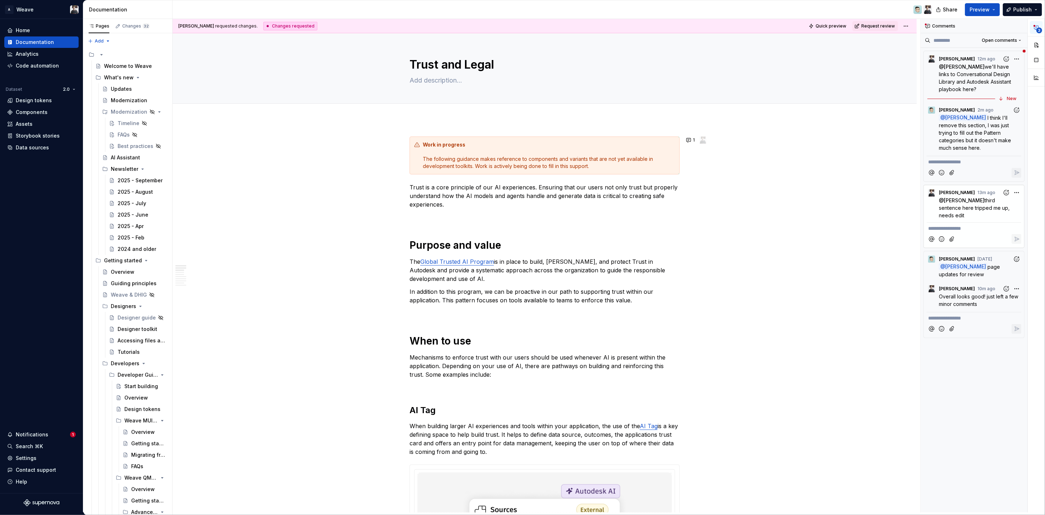
click at [1011, 293] on span "Overall looks good! just left a few minor comments" at bounding box center [979, 300] width 81 height 14
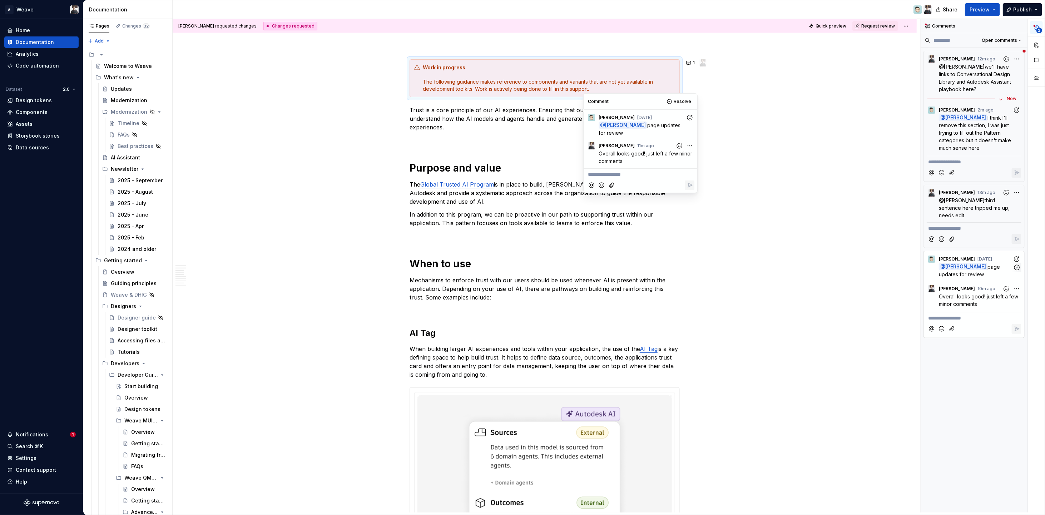
scroll to position [81, 0]
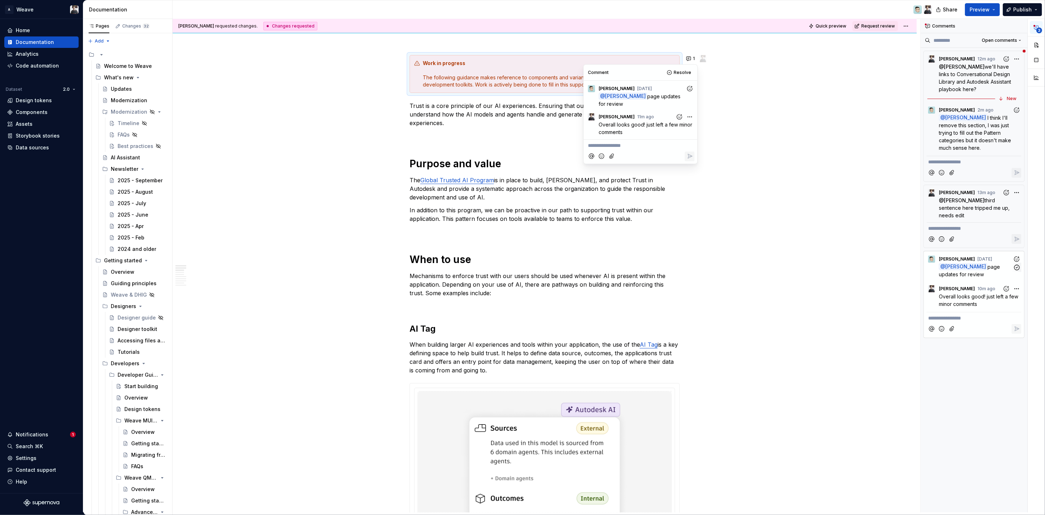
click at [998, 263] on p "@ Kourosh page updates for review" at bounding box center [976, 270] width 74 height 15
click at [999, 197] on p "@ Ian Murchison third sentence here tripped me up, needs edit" at bounding box center [976, 208] width 74 height 23
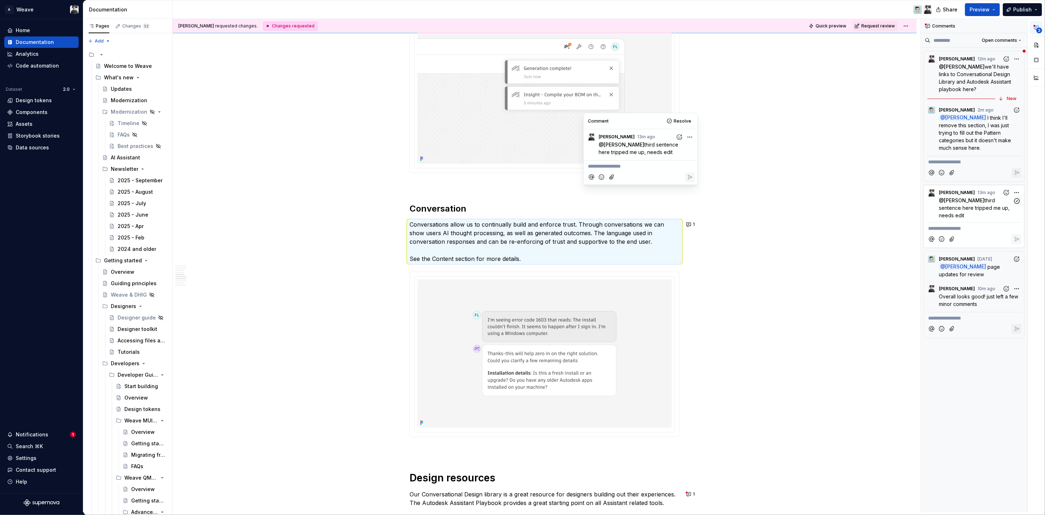
scroll to position [888, 0]
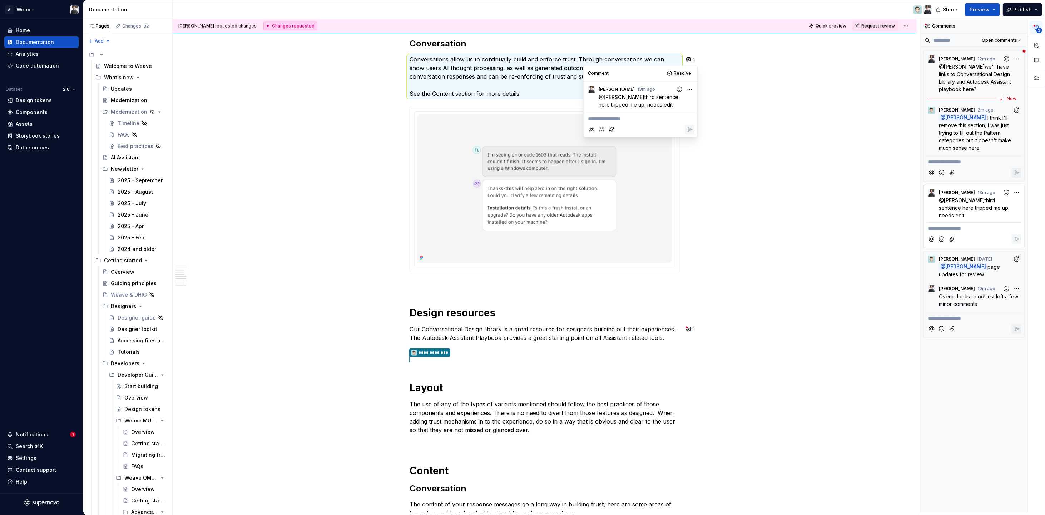
click at [979, 133] on span "I think I'll remove this section, I was just trying to fill out the Pattern cat…" at bounding box center [976, 133] width 74 height 36
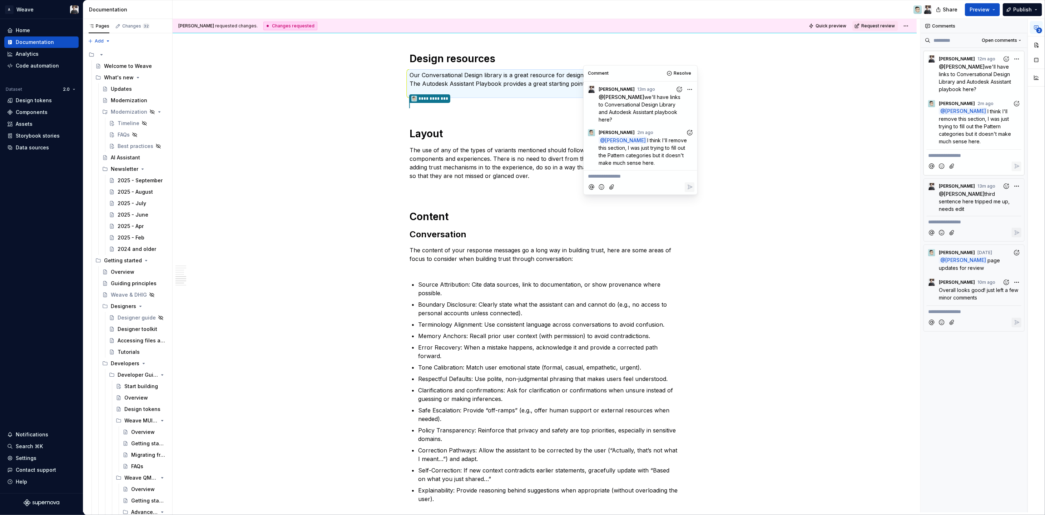
scroll to position [1158, 0]
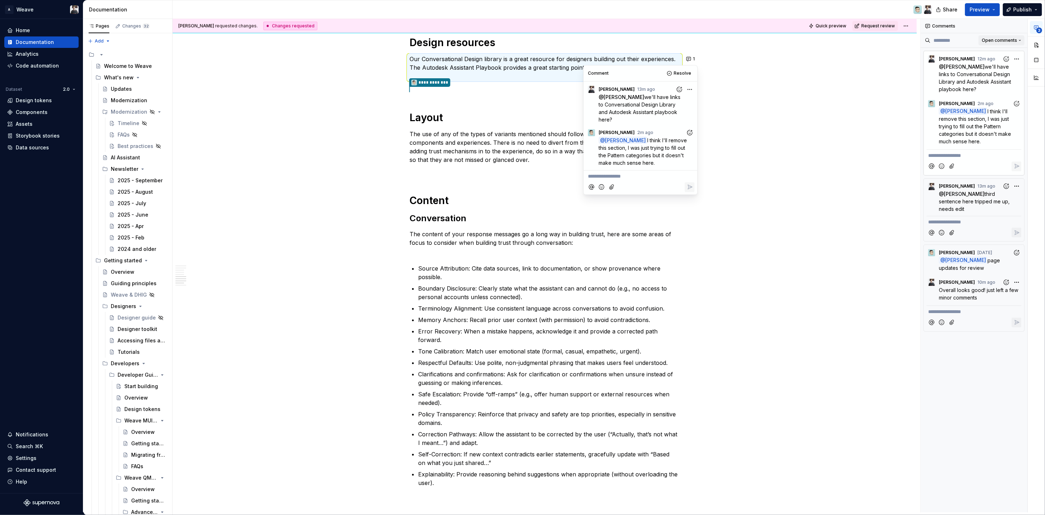
click at [1020, 40] on button "Open comments" at bounding box center [1001, 40] width 46 height 10
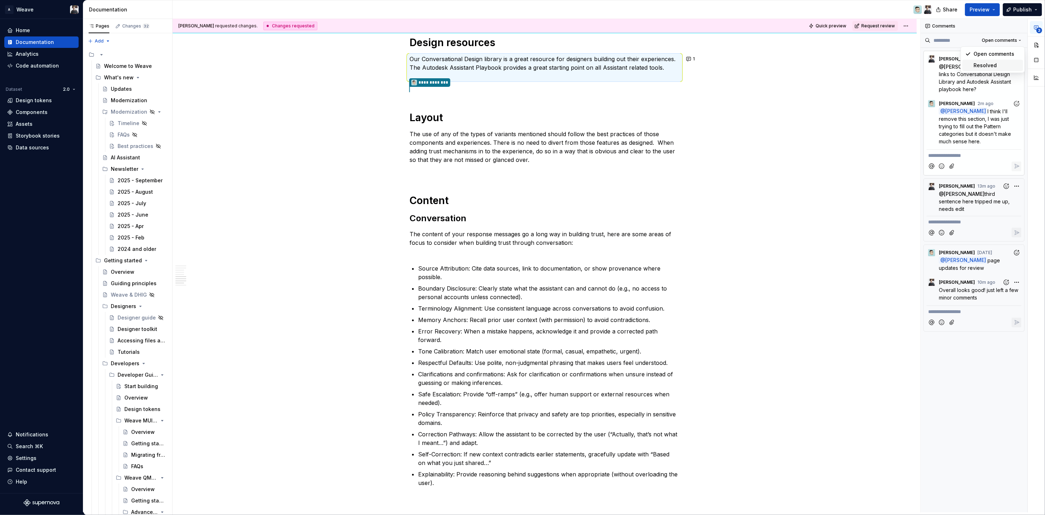
click at [1006, 66] on div "Resolved" at bounding box center [997, 65] width 46 height 7
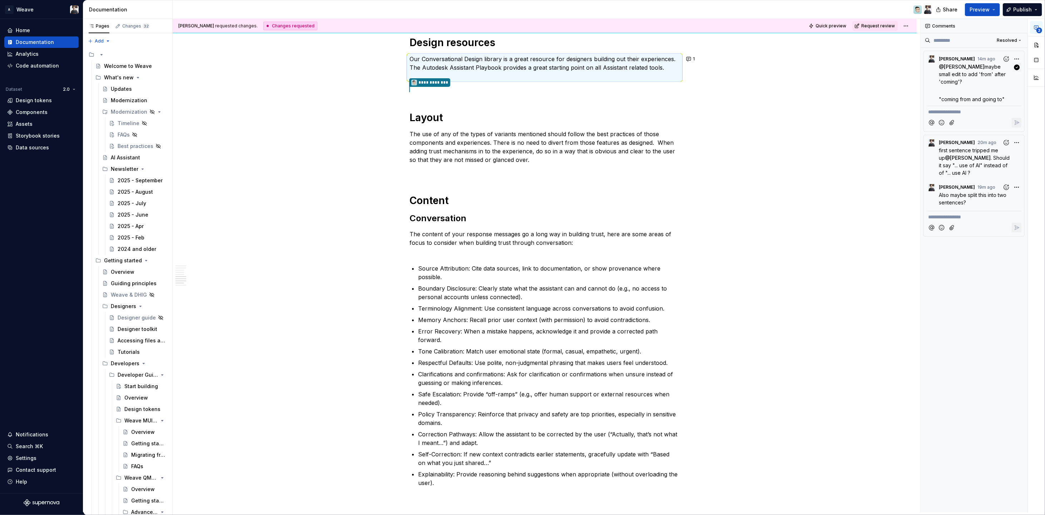
drag, startPoint x: 974, startPoint y: 82, endPoint x: 977, endPoint y: 91, distance: 9.8
click at [977, 91] on div "@ Ian Murchison maybe small edit to add 'from' after 'coming'? "coming from and…" at bounding box center [980, 83] width 83 height 40
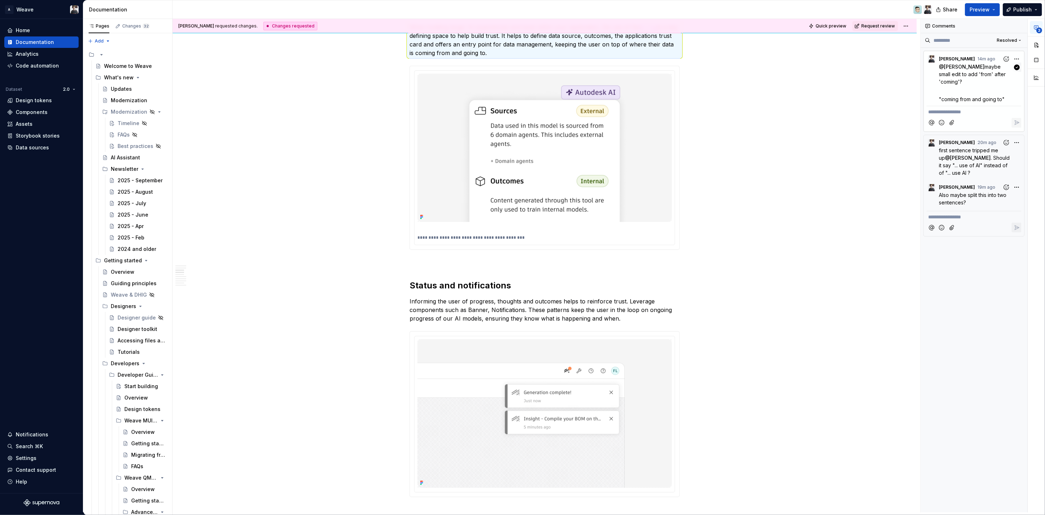
scroll to position [367, 0]
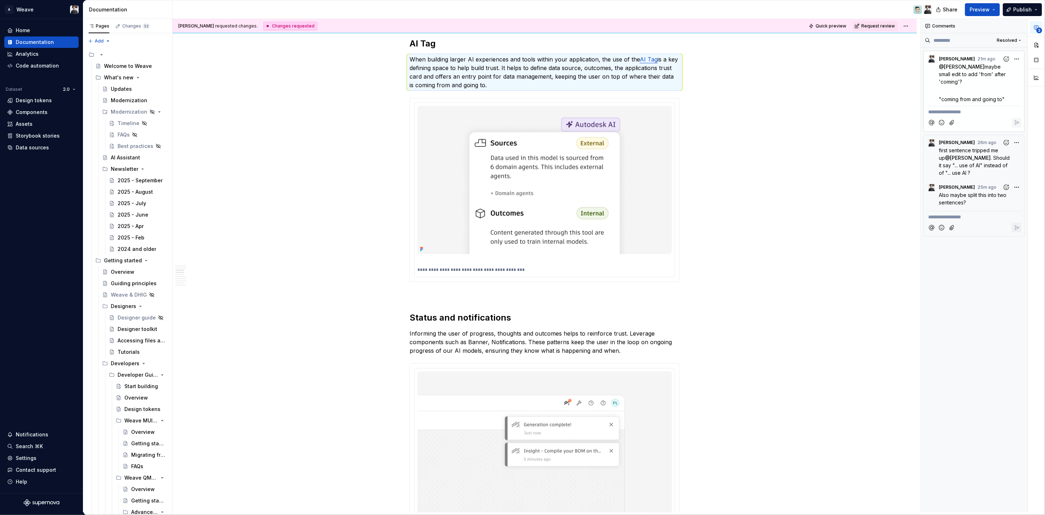
click at [929, 113] on p "**********" at bounding box center [974, 112] width 92 height 8
click at [304, 157] on div "Kourosh requested changes. Changes requested Quick preview Request review Trust…" at bounding box center [547, 266] width 748 height 494
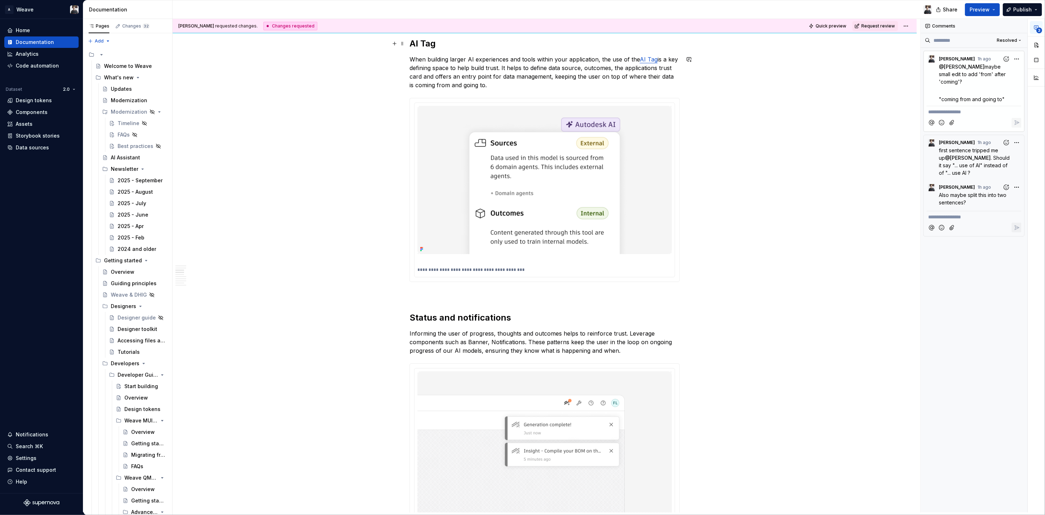
type textarea "*"
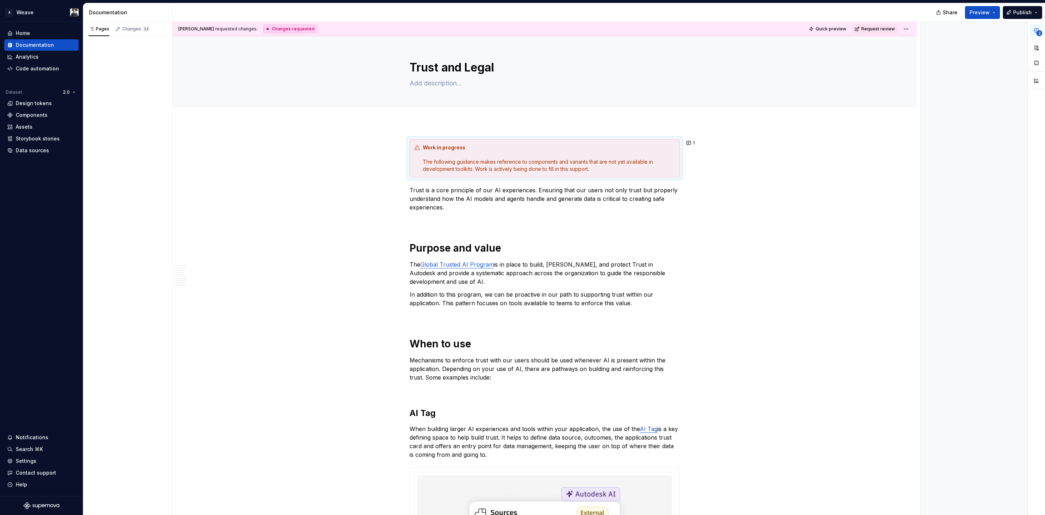
type textarea "*"
